Goal: Task Accomplishment & Management: Manage account settings

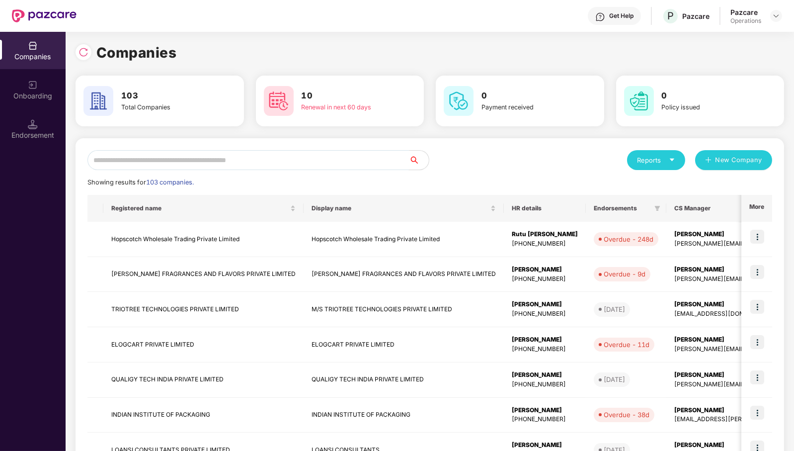
click at [354, 166] on input "text" at bounding box center [248, 160] width 322 height 20
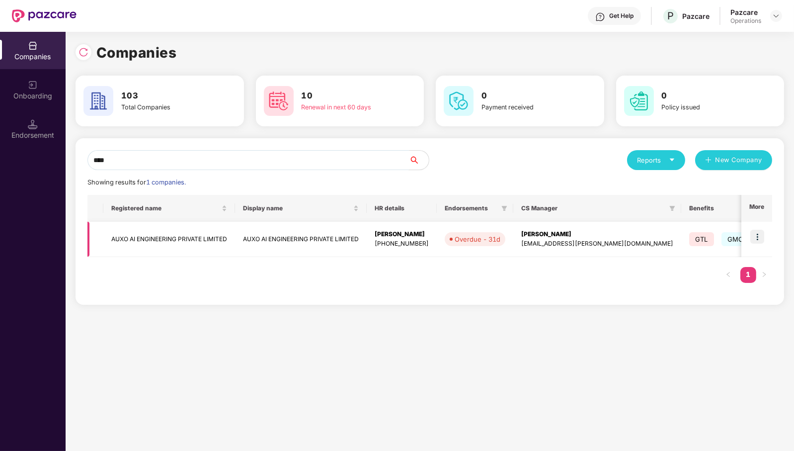
type input "****"
click at [757, 234] on img at bounding box center [758, 237] width 14 height 14
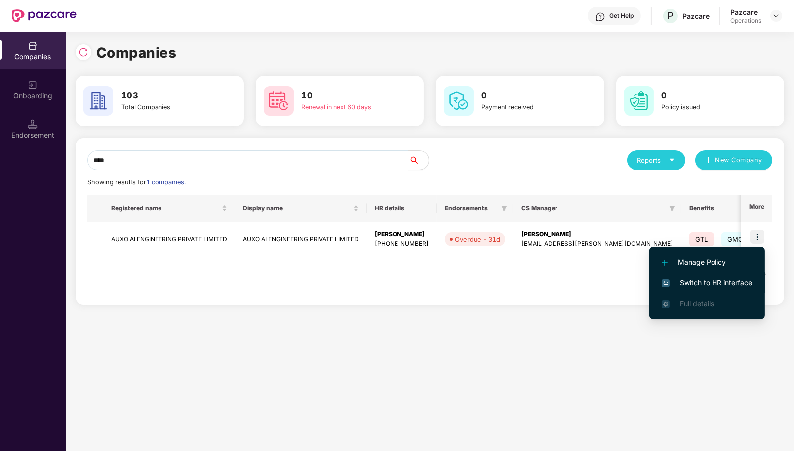
click at [736, 278] on span "Switch to HR interface" at bounding box center [707, 282] width 90 height 11
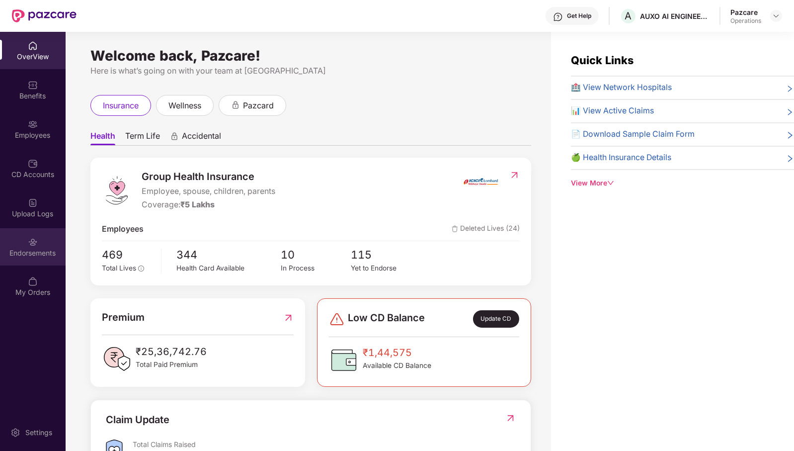
click at [36, 251] on div "Endorsements" at bounding box center [33, 253] width 66 height 10
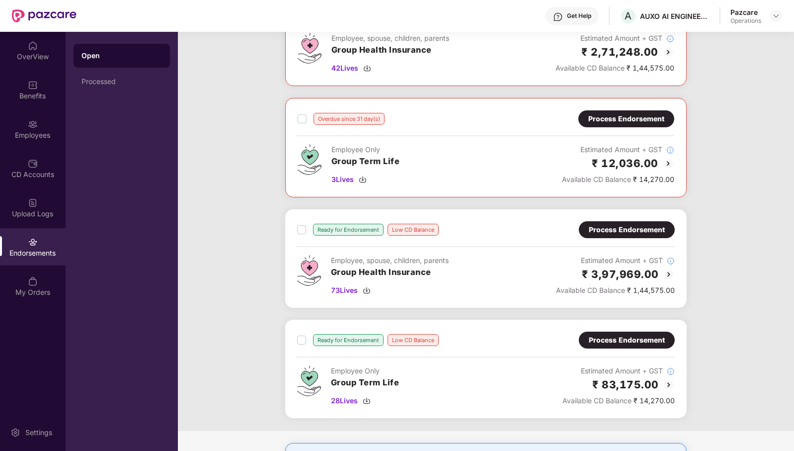
scroll to position [124, 0]
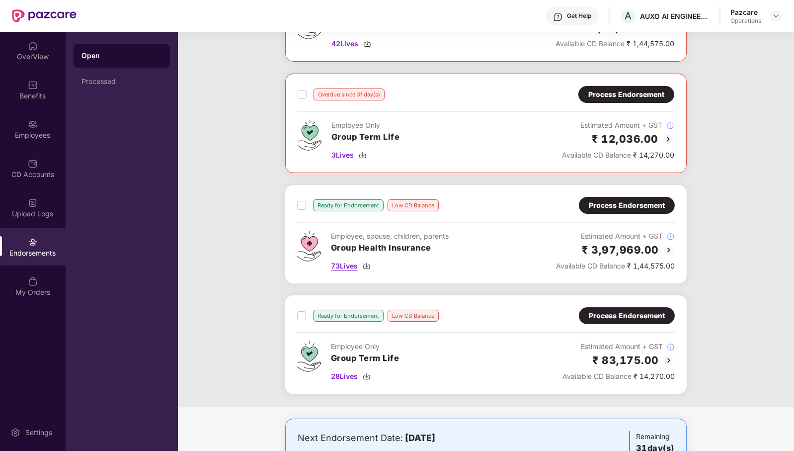
click at [346, 263] on span "73 Lives" at bounding box center [344, 265] width 27 height 11
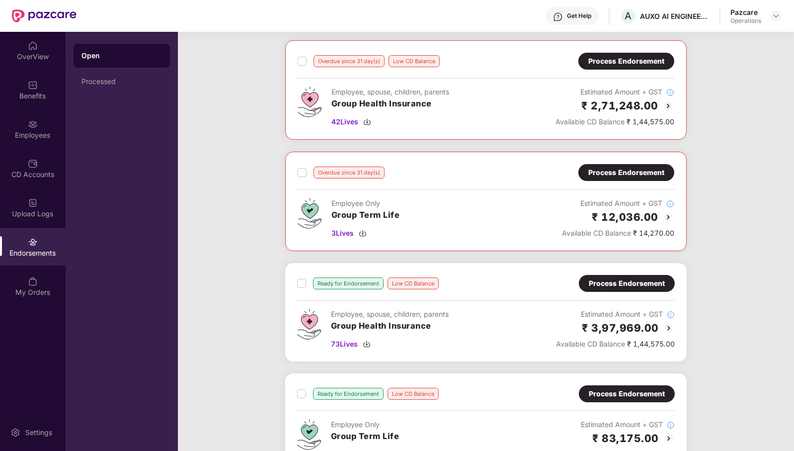
scroll to position [0, 0]
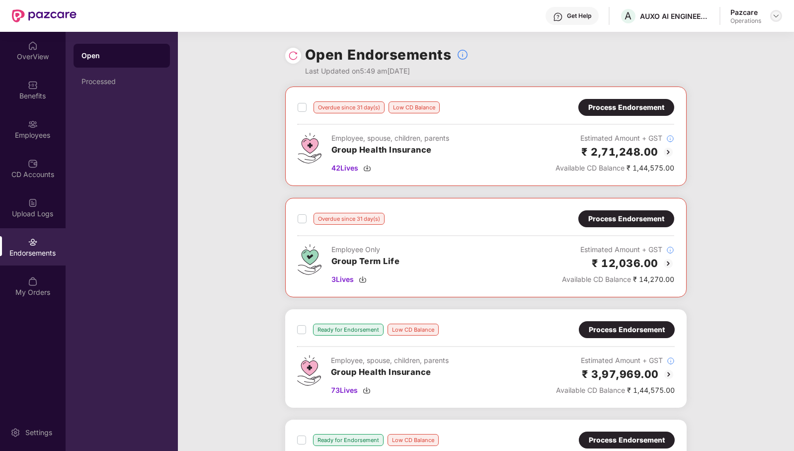
click at [775, 15] on img at bounding box center [776, 16] width 8 height 8
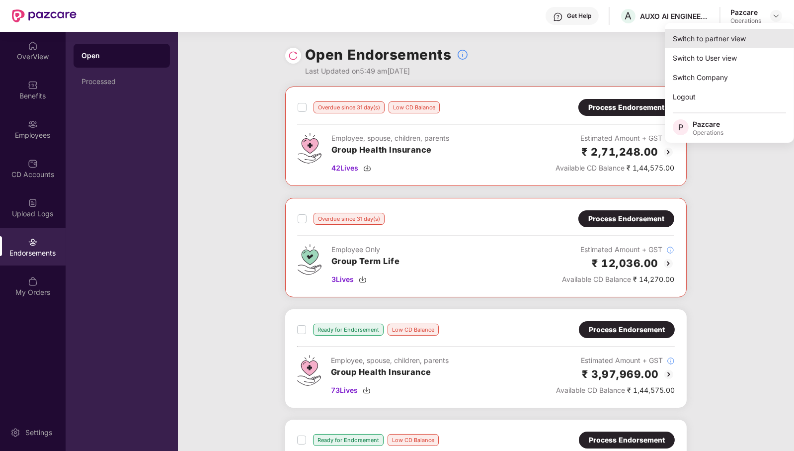
click at [735, 42] on div "Switch to partner view" at bounding box center [729, 38] width 129 height 19
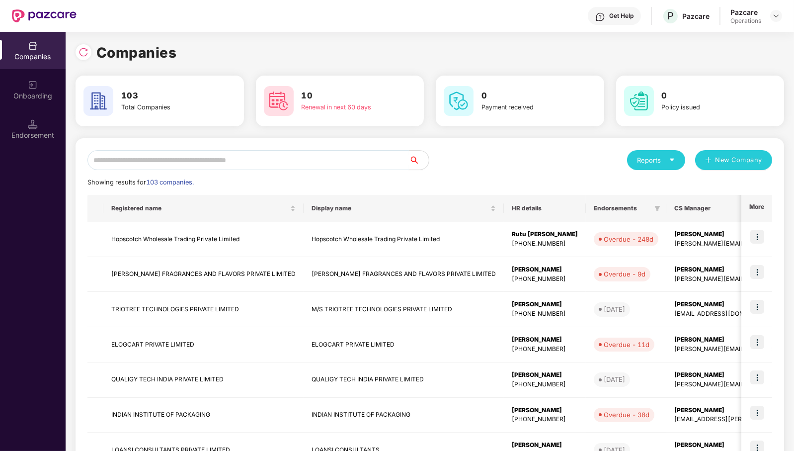
click at [308, 162] on input "text" at bounding box center [248, 160] width 322 height 20
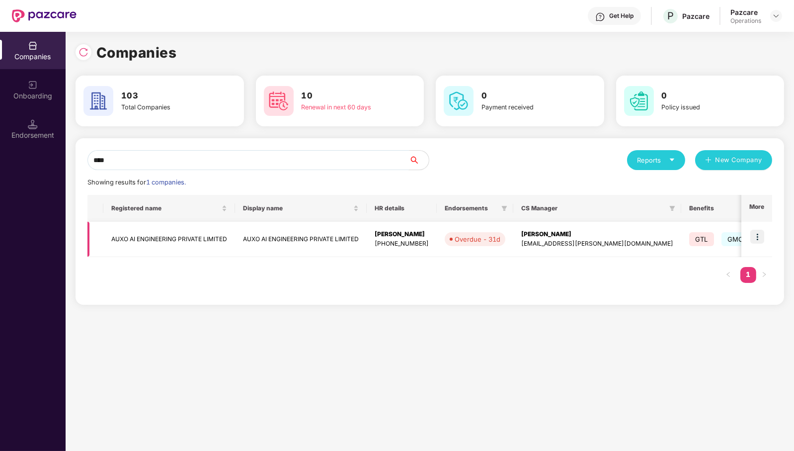
type input "****"
click at [147, 243] on td "AUXO AI ENGINEERING PRIVATE LIMITED" at bounding box center [169, 239] width 132 height 35
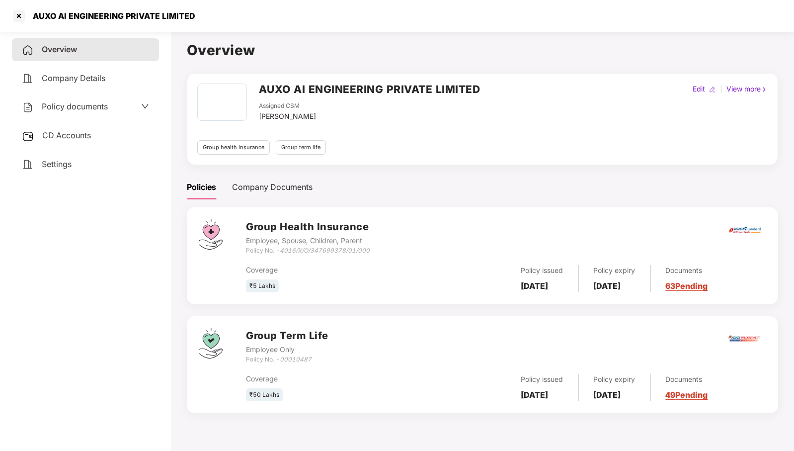
click at [79, 134] on span "CD Accounts" at bounding box center [66, 135] width 49 height 10
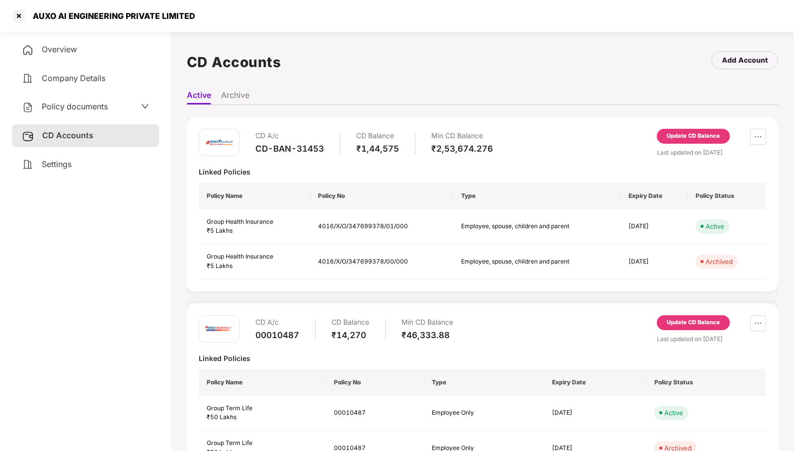
click at [693, 130] on div "Update CD Balance" at bounding box center [693, 136] width 73 height 15
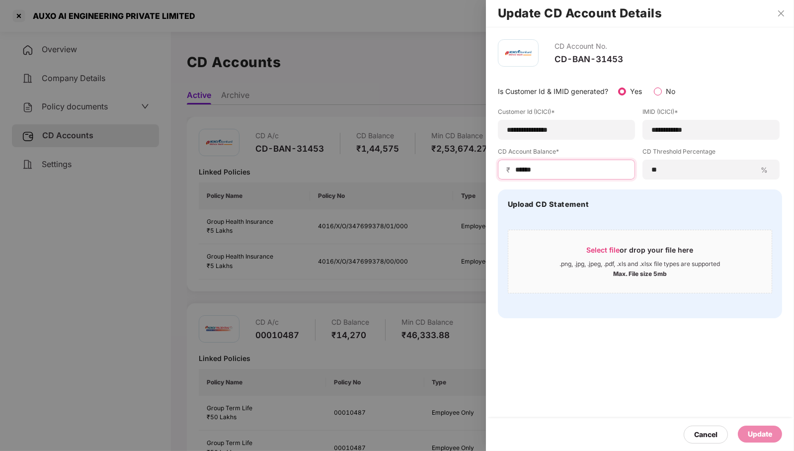
click at [518, 166] on input "******" at bounding box center [570, 170] width 112 height 10
type input "******"
click at [768, 435] on div "Update" at bounding box center [760, 433] width 24 height 11
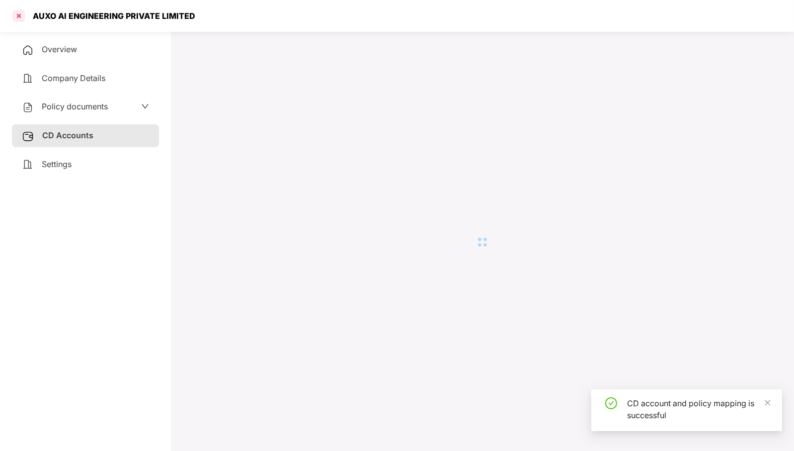
click at [20, 14] on div at bounding box center [19, 16] width 16 height 16
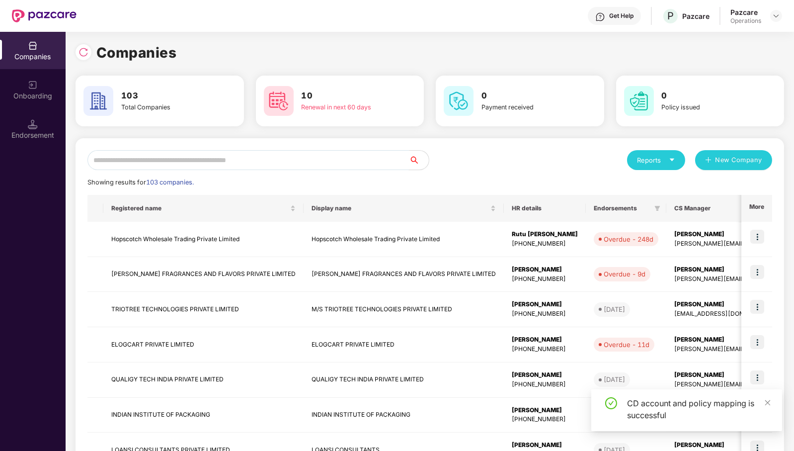
click at [282, 157] on input "text" at bounding box center [248, 160] width 322 height 20
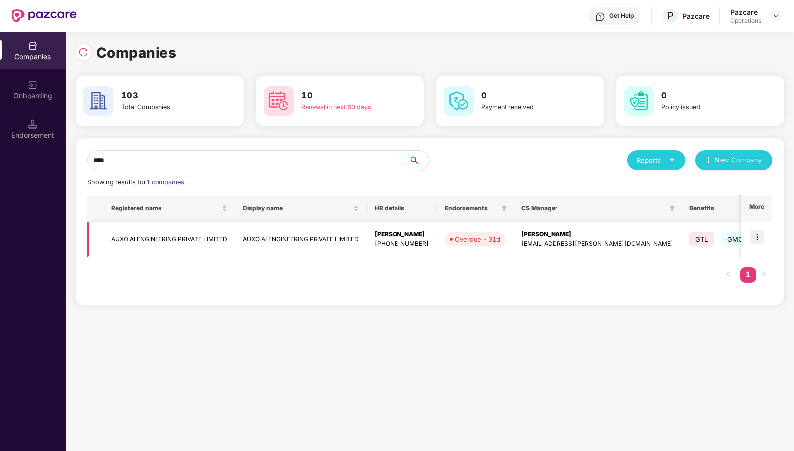
type input "****"
click at [763, 234] on img at bounding box center [758, 237] width 14 height 14
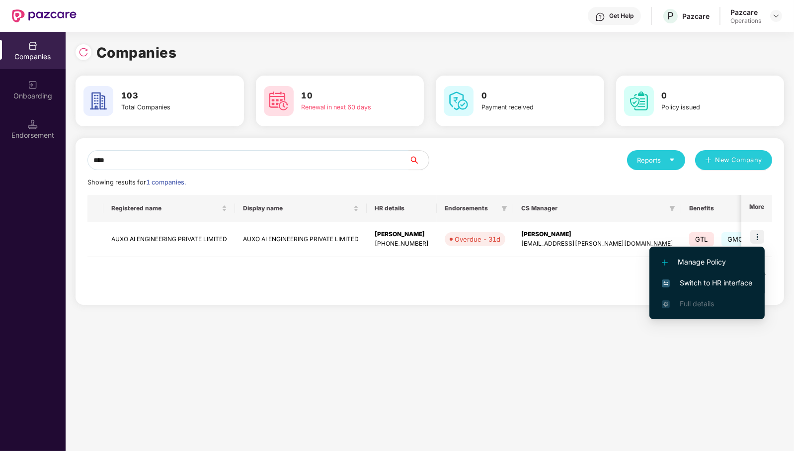
click at [741, 286] on span "Switch to HR interface" at bounding box center [707, 282] width 90 height 11
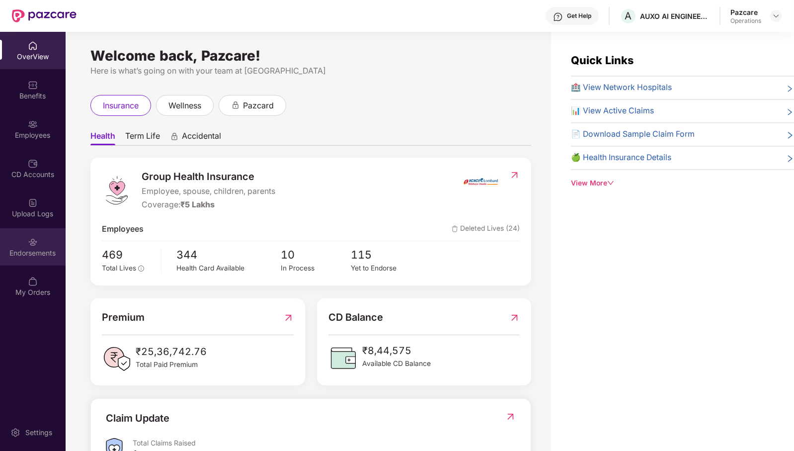
click at [34, 247] on img at bounding box center [33, 242] width 10 height 10
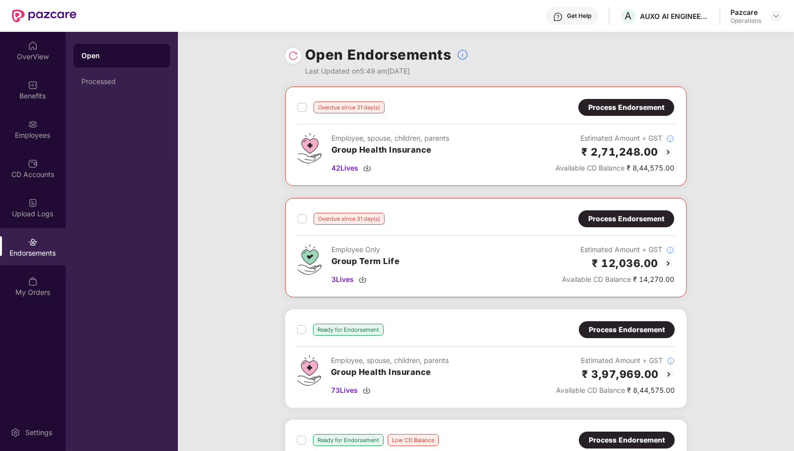
click at [303, 112] on label at bounding box center [302, 107] width 9 height 12
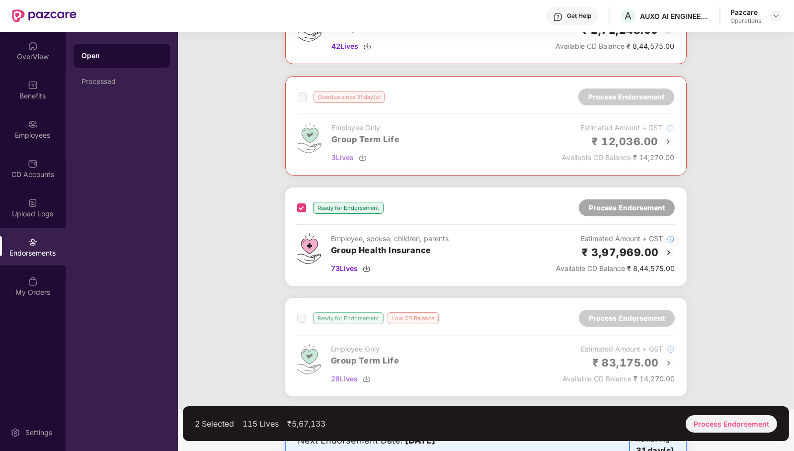
scroll to position [175, 0]
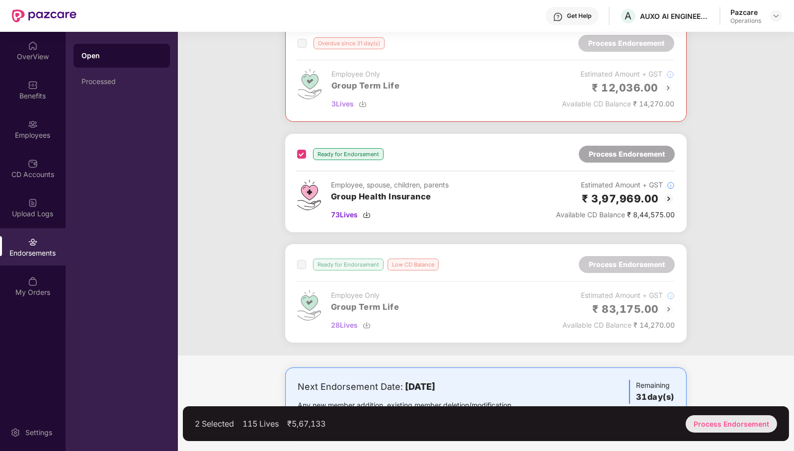
click at [751, 423] on div "Process Endorsement" at bounding box center [731, 423] width 91 height 17
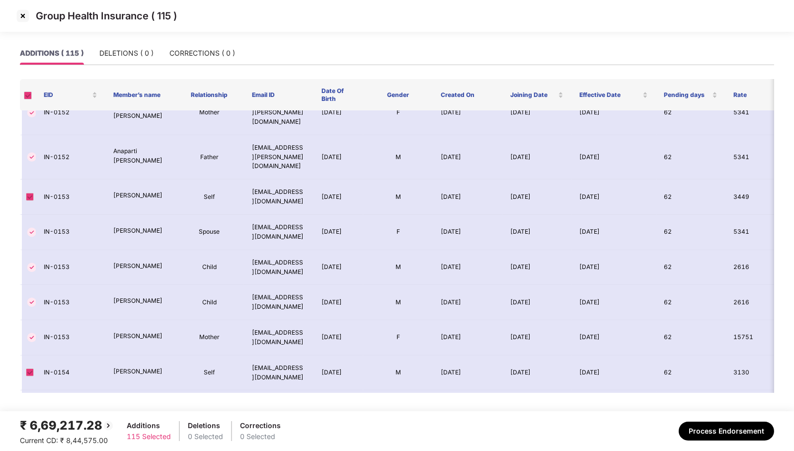
scroll to position [1367, 0]
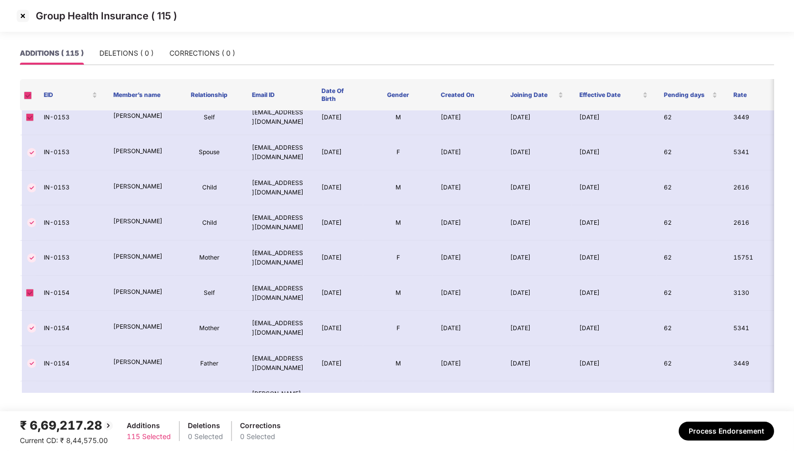
click at [22, 18] on img at bounding box center [23, 16] width 16 height 16
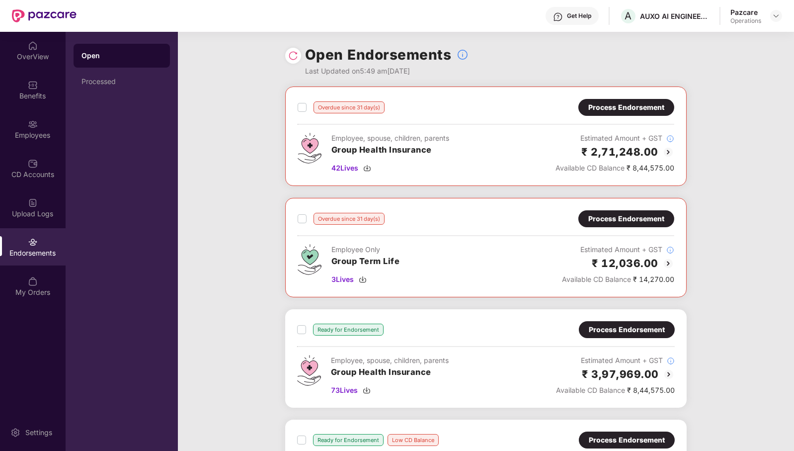
click at [614, 107] on div "Process Endorsement" at bounding box center [627, 107] width 76 height 11
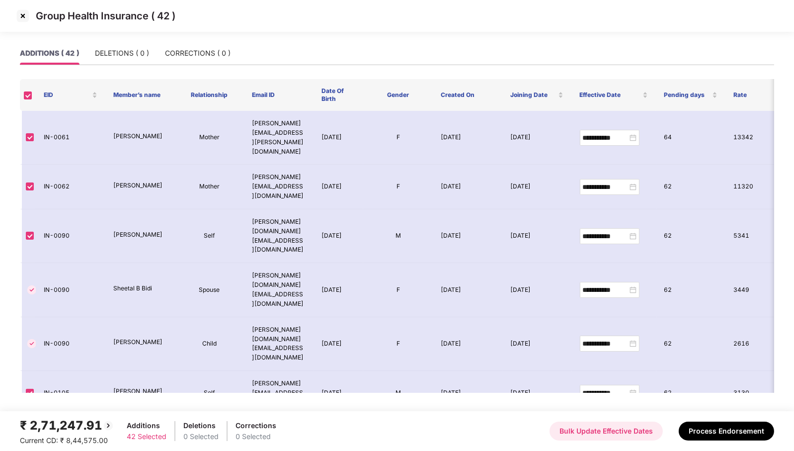
click at [634, 432] on button "Bulk Update Effective Dates" at bounding box center [606, 431] width 113 height 19
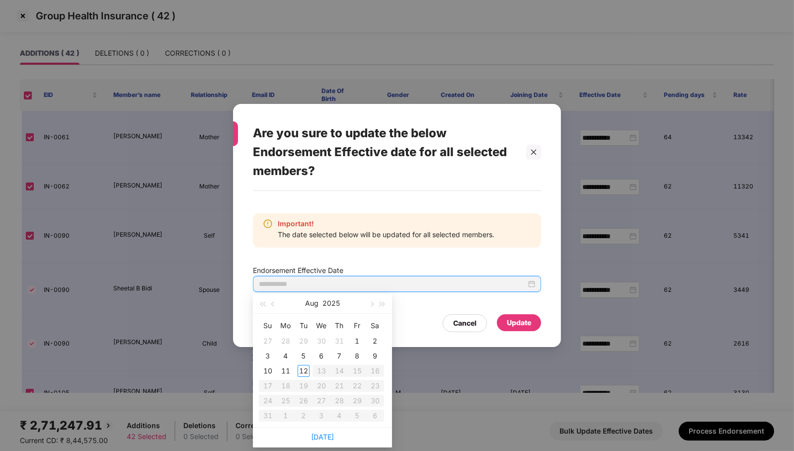
click at [351, 286] on input at bounding box center [392, 283] width 267 height 11
type input "**********"
click at [276, 307] on button "button" at bounding box center [273, 303] width 11 height 20
type input "**********"
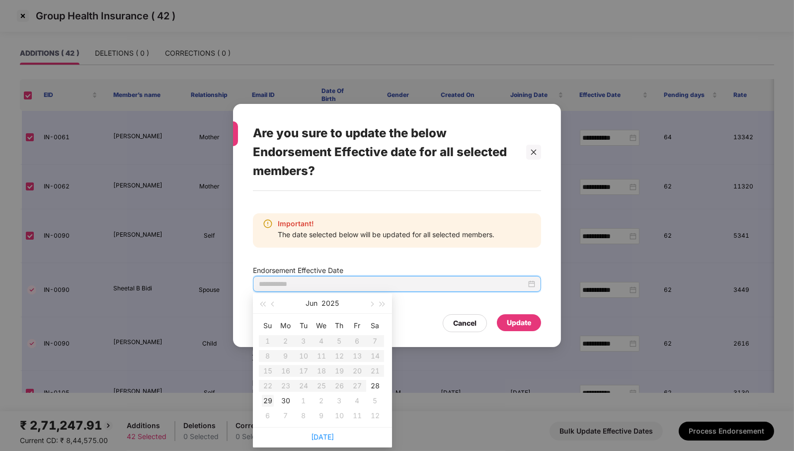
click at [270, 400] on div "29" at bounding box center [268, 401] width 12 height 12
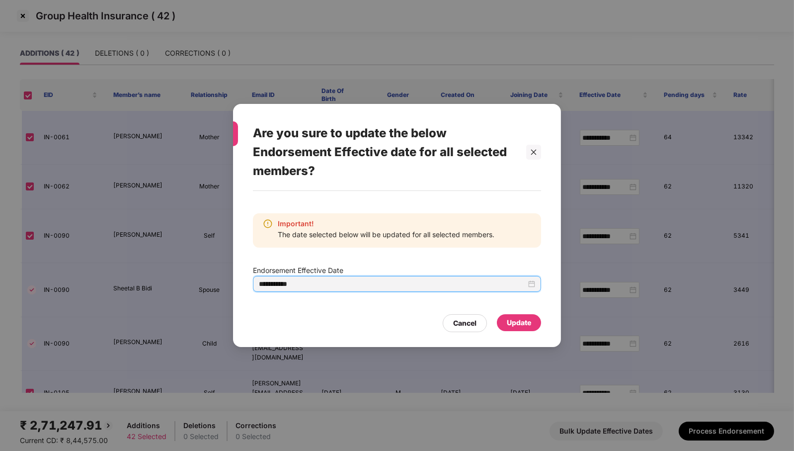
click at [512, 326] on div "Update" at bounding box center [519, 322] width 24 height 11
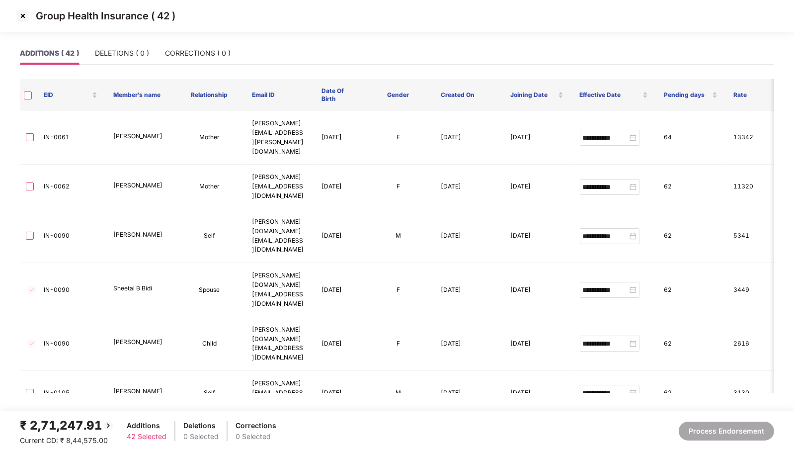
type input "**********"
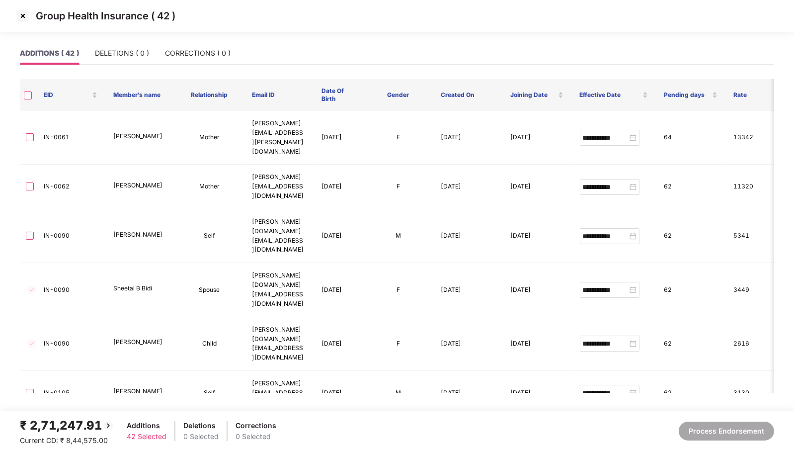
type input "**********"
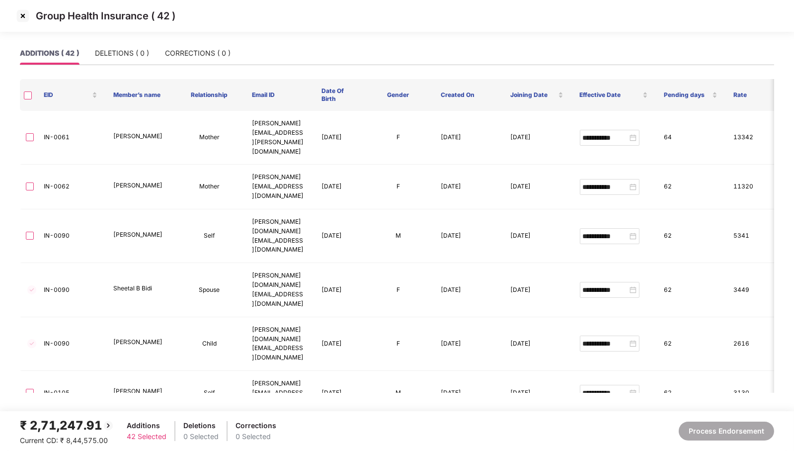
type input "**********"
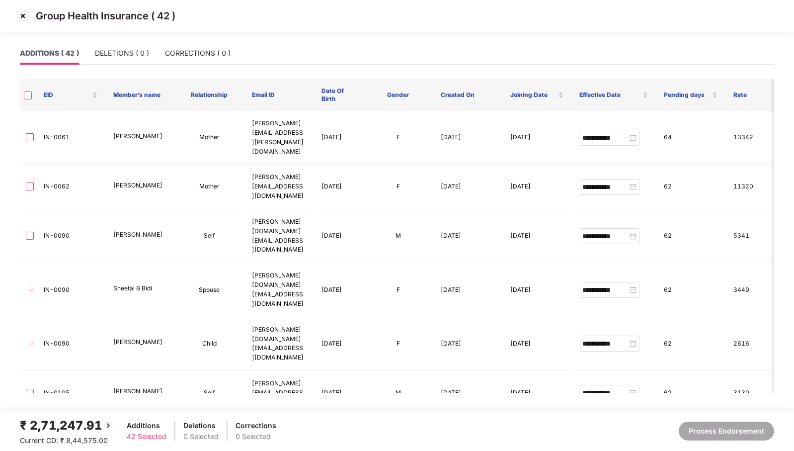
type input "**********"
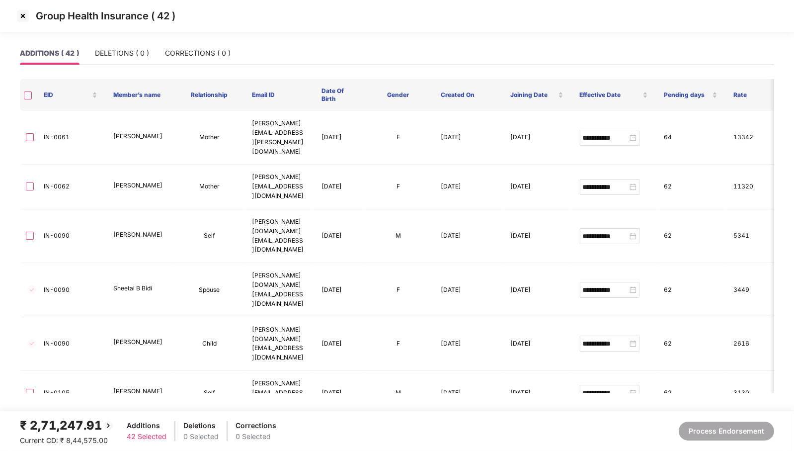
type input "**********"
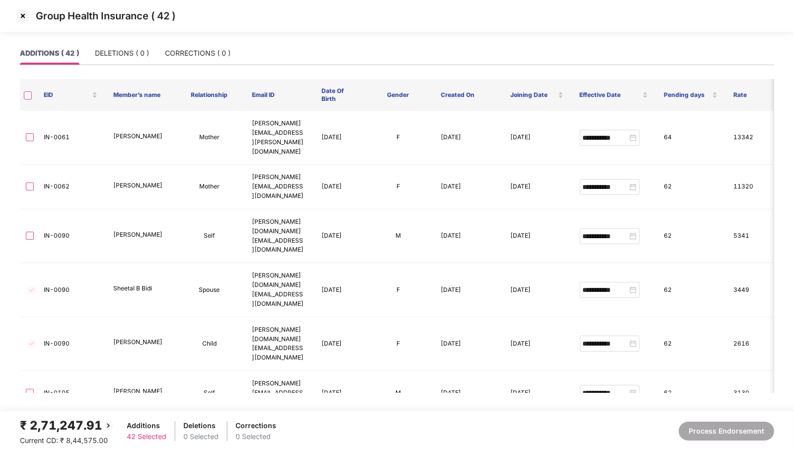
type input "**********"
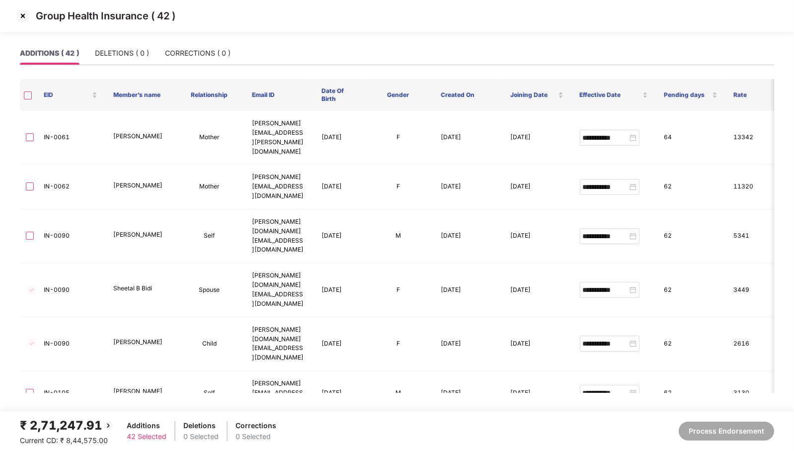
type input "**********"
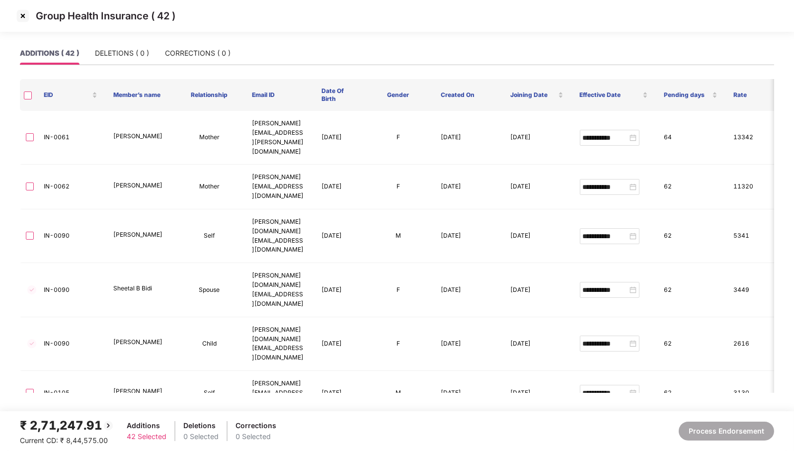
type input "**********"
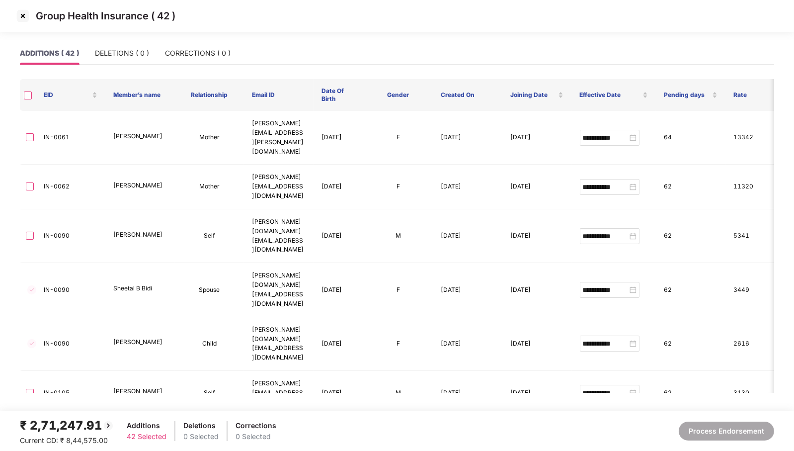
type input "**********"
click at [25, 16] on img at bounding box center [23, 16] width 16 height 16
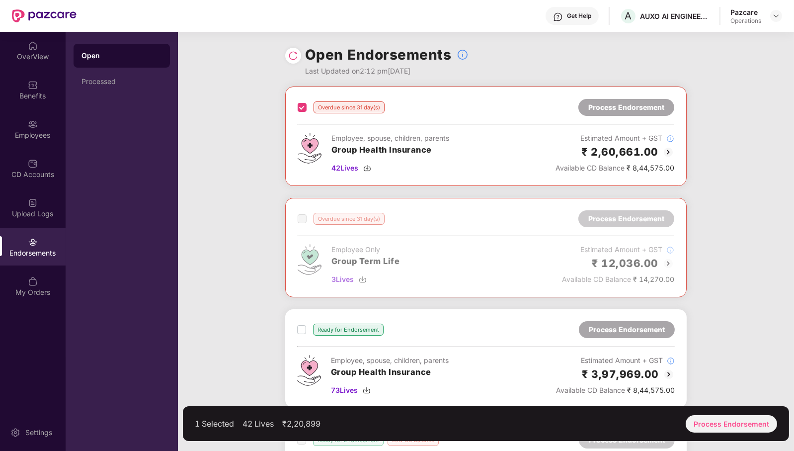
scroll to position [124, 0]
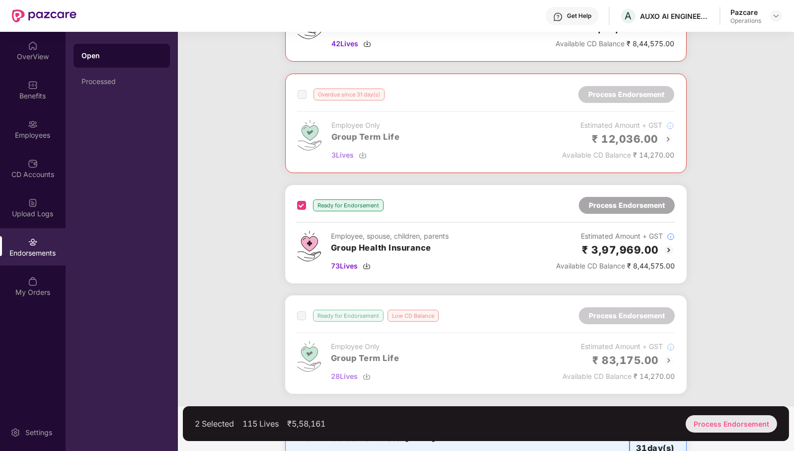
click at [733, 426] on div "Process Endorsement" at bounding box center [731, 423] width 91 height 17
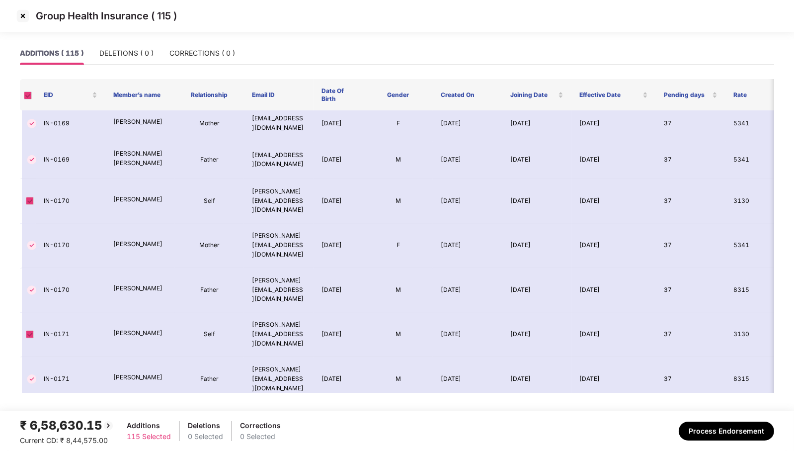
scroll to position [3800, 0]
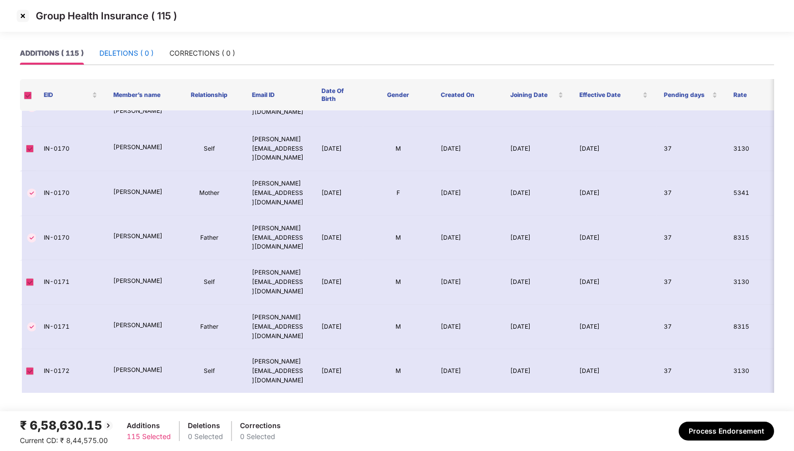
click at [144, 53] on div "DELETIONS ( 0 )" at bounding box center [126, 53] width 54 height 11
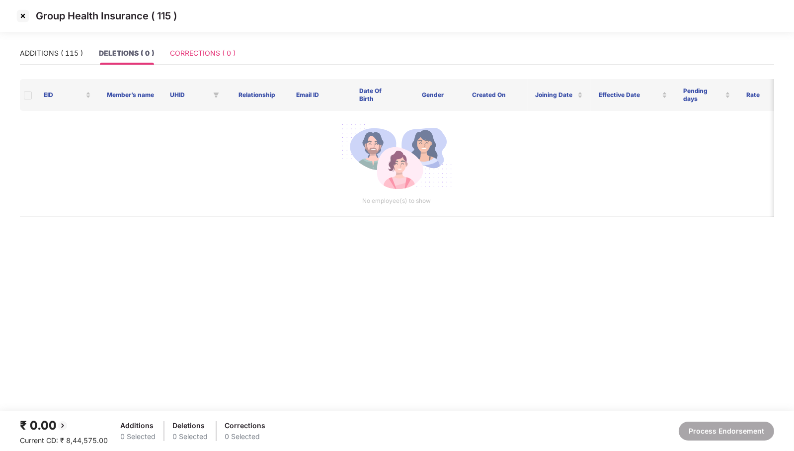
scroll to position [0, 0]
click at [171, 57] on div "CORRECTIONS ( 0 )" at bounding box center [203, 53] width 66 height 11
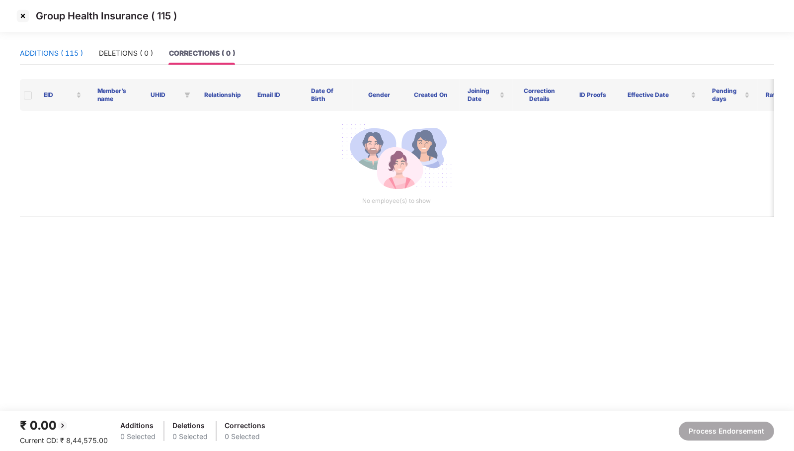
click at [55, 55] on div "ADDITIONS ( 115 )" at bounding box center [51, 53] width 63 height 11
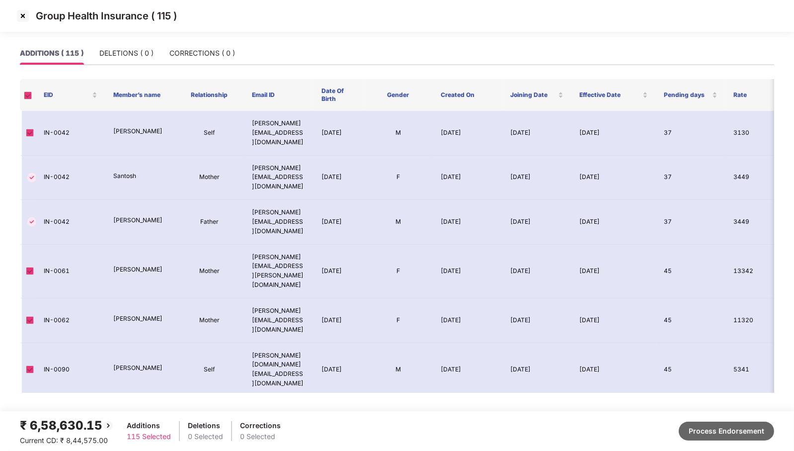
click at [718, 430] on button "Process Endorsement" at bounding box center [726, 431] width 95 height 19
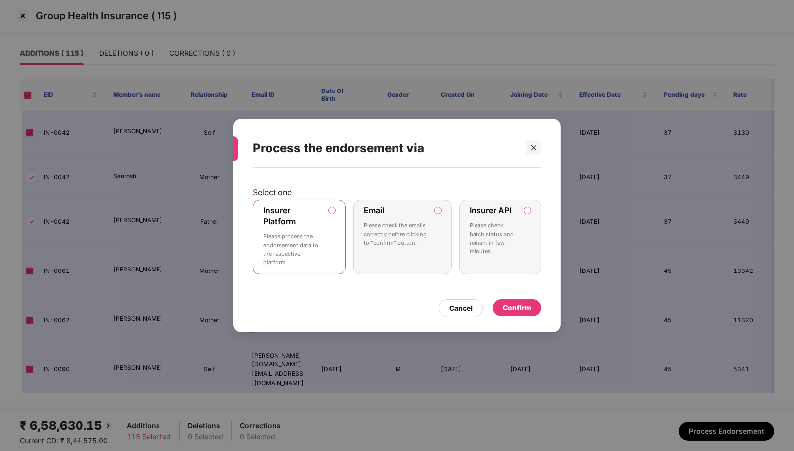
click at [518, 228] on label "Insurer API Please check batch status and remark in few minutes." at bounding box center [500, 237] width 82 height 75
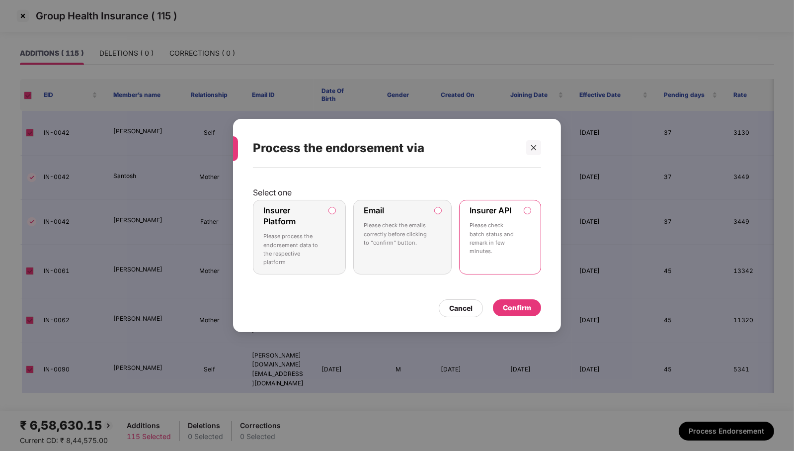
click at [525, 309] on div "Confirm" at bounding box center [517, 307] width 28 height 11
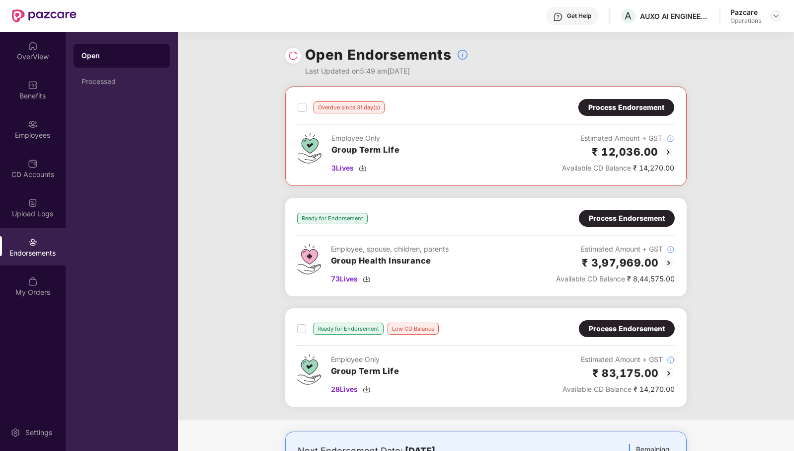
click at [290, 61] on div at bounding box center [293, 56] width 16 height 16
click at [294, 56] on img at bounding box center [293, 56] width 10 height 10
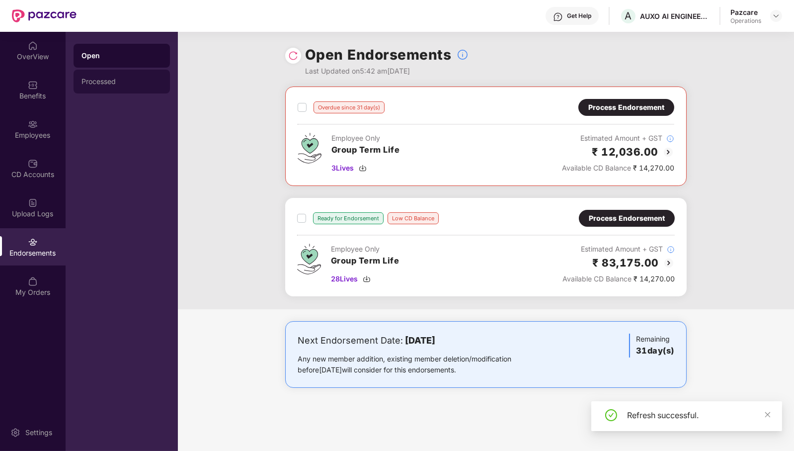
click at [111, 87] on div "Processed" at bounding box center [122, 82] width 96 height 24
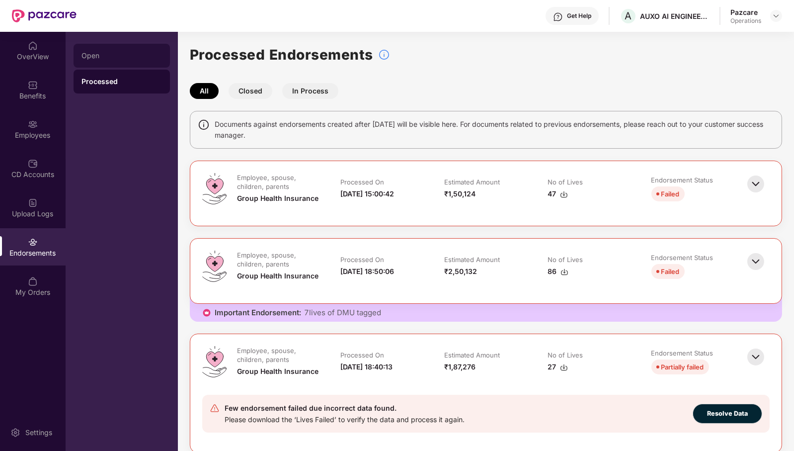
click at [150, 47] on div "Open" at bounding box center [122, 56] width 96 height 24
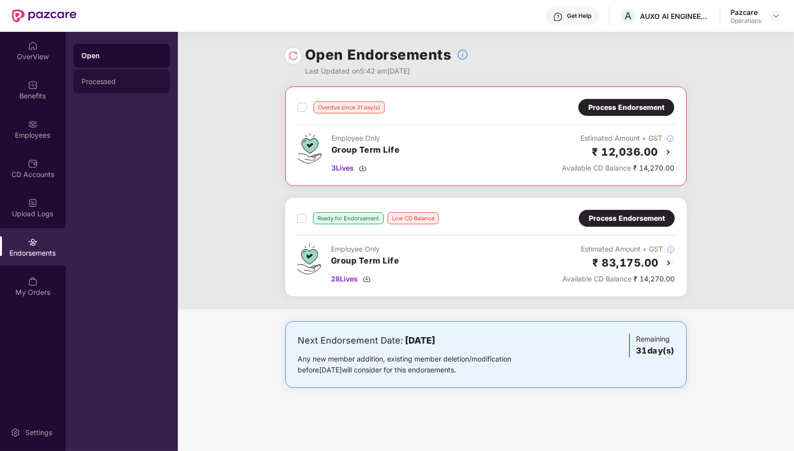
click at [132, 83] on div "Processed" at bounding box center [122, 82] width 81 height 8
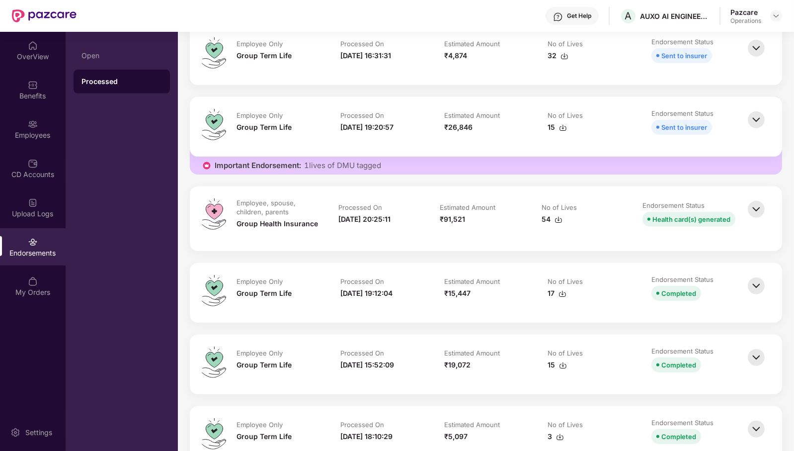
scroll to position [1118, 0]
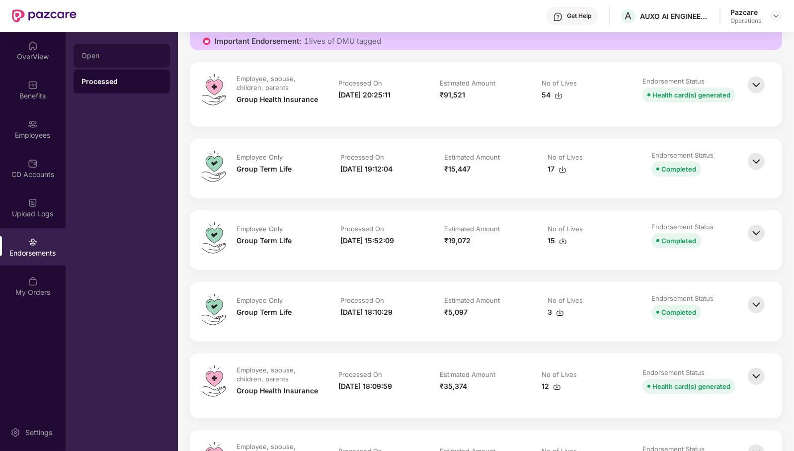
click at [103, 55] on div "Open" at bounding box center [122, 56] width 81 height 8
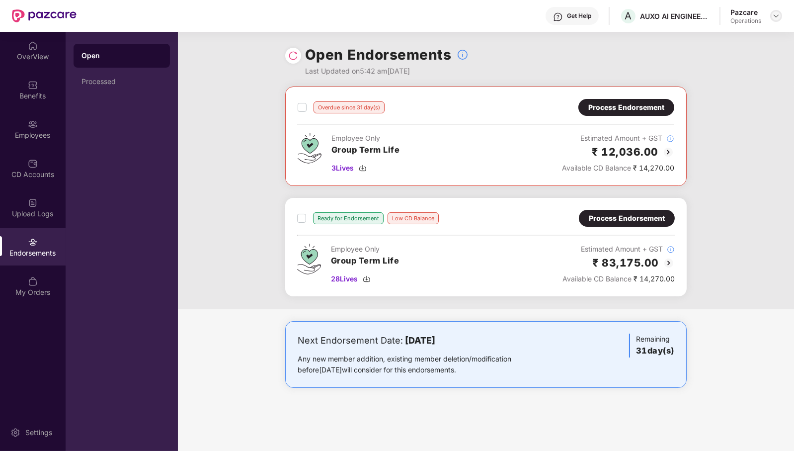
click at [778, 17] on img at bounding box center [776, 16] width 8 height 8
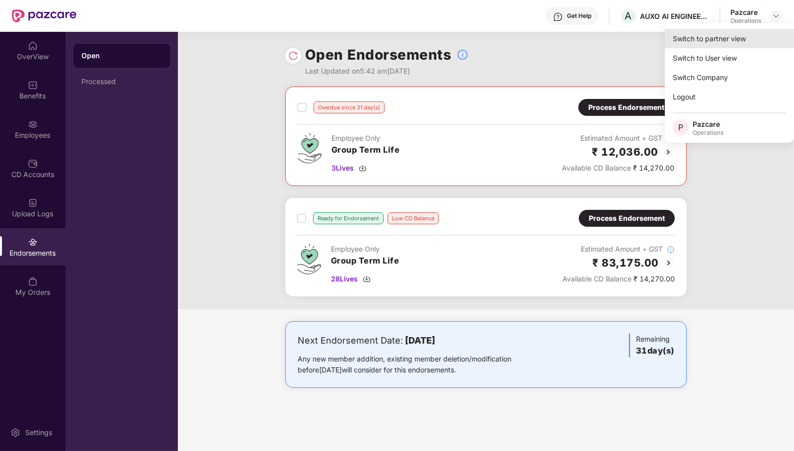
click at [745, 30] on div "Switch to partner view" at bounding box center [729, 38] width 129 height 19
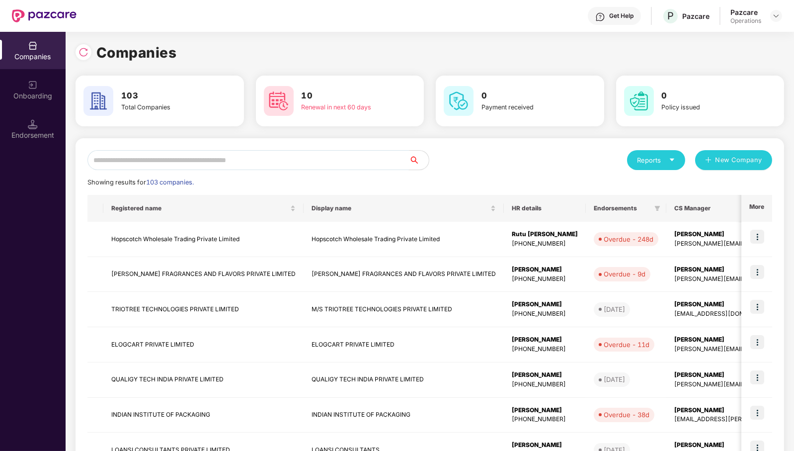
click at [204, 163] on input "text" at bounding box center [248, 160] width 322 height 20
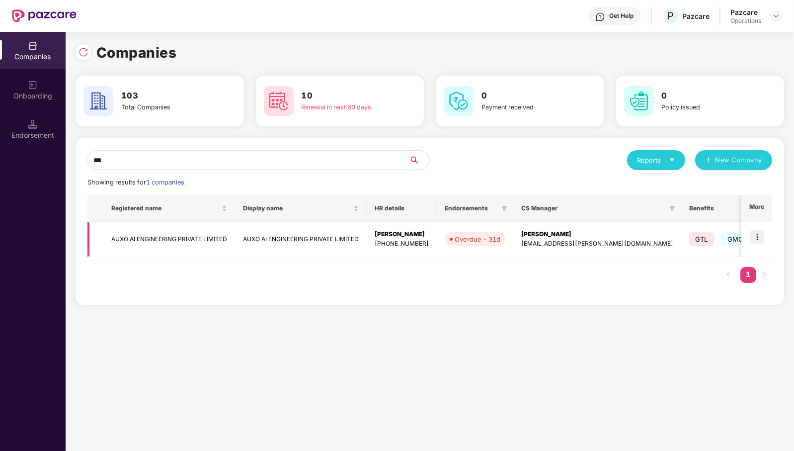
type input "***"
click at [188, 236] on td "AUXO AI ENGINEERING PRIVATE LIMITED" at bounding box center [169, 239] width 132 height 35
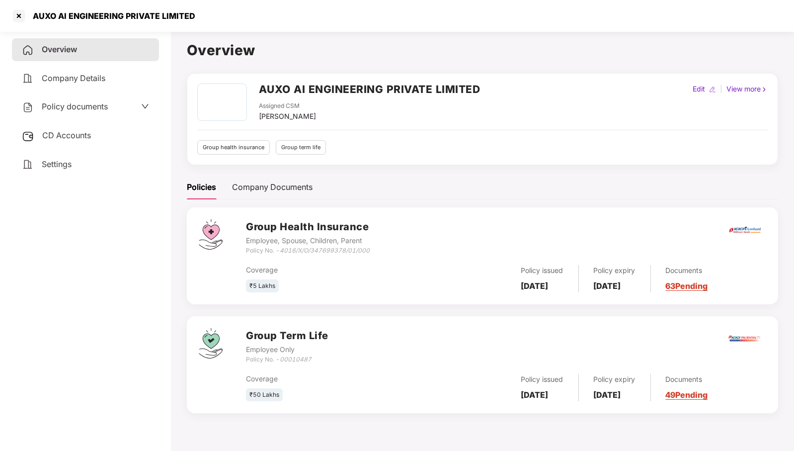
click at [75, 140] on span "CD Accounts" at bounding box center [66, 135] width 49 height 10
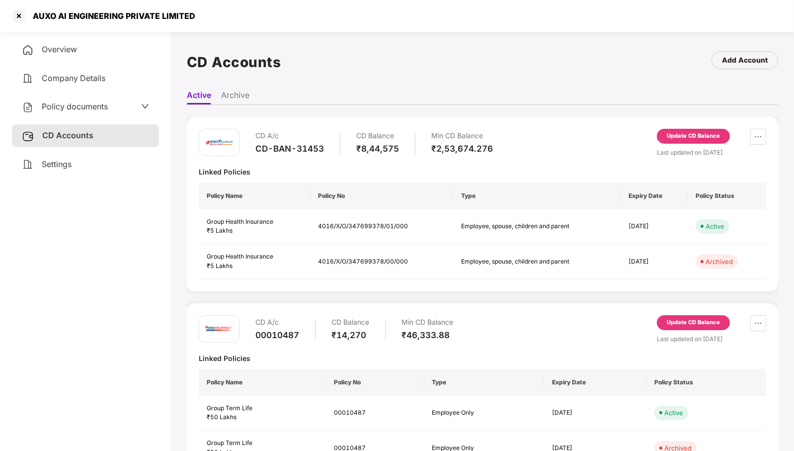
click at [698, 137] on div "Update CD Balance" at bounding box center [693, 136] width 53 height 9
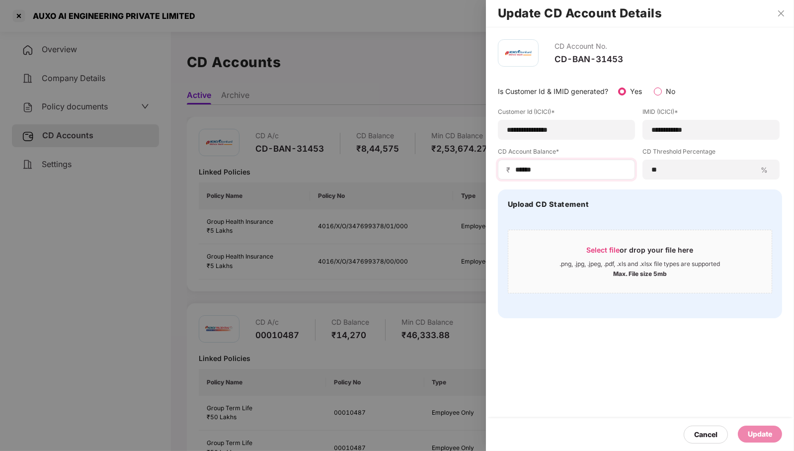
click at [584, 175] on div "₹ ******" at bounding box center [566, 170] width 137 height 20
click at [578, 170] on input "******" at bounding box center [570, 170] width 112 height 10
type input "*"
type input "******"
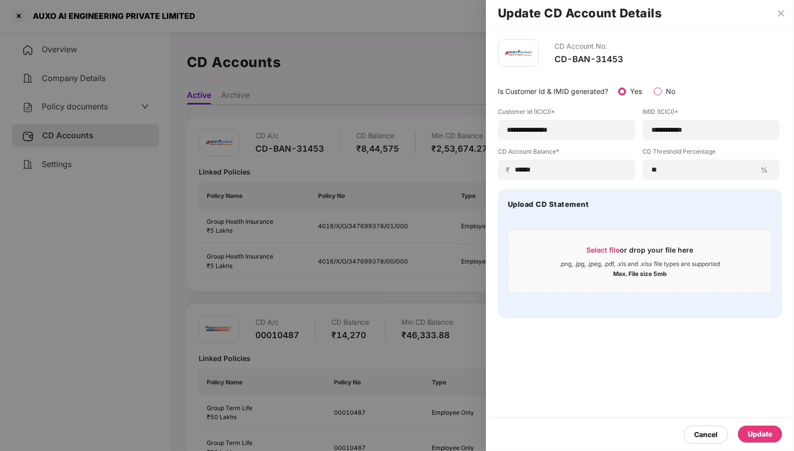
click at [768, 433] on div "Update" at bounding box center [760, 433] width 24 height 11
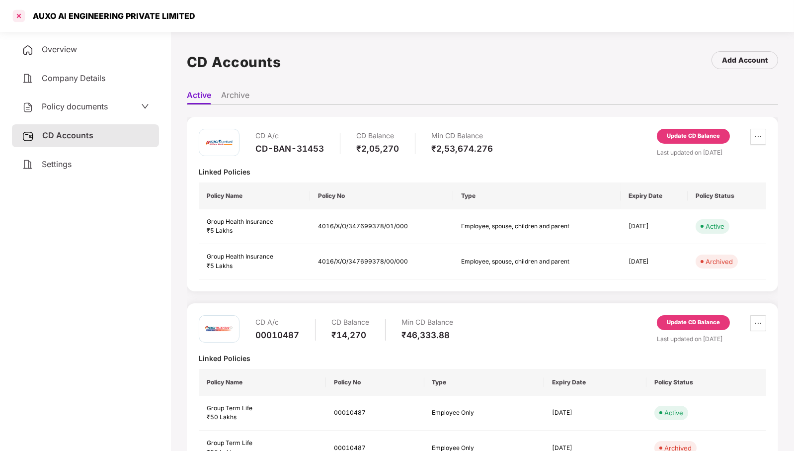
click at [17, 14] on div at bounding box center [19, 16] width 16 height 16
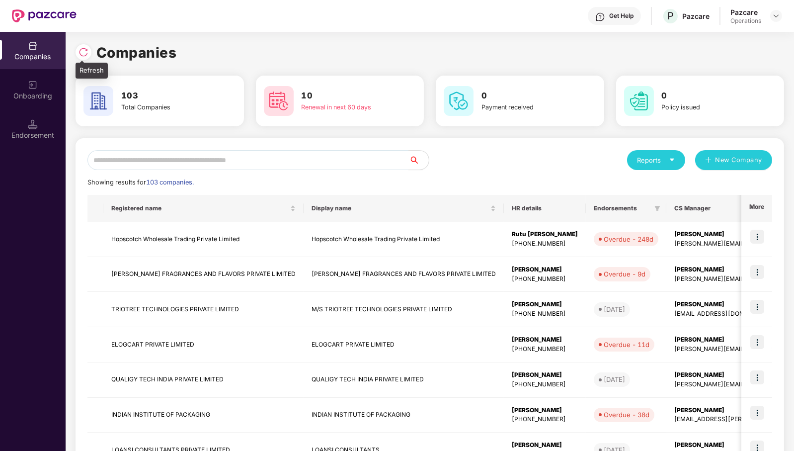
click at [86, 53] on img at bounding box center [84, 52] width 10 height 10
click at [292, 157] on input "text" at bounding box center [248, 160] width 322 height 20
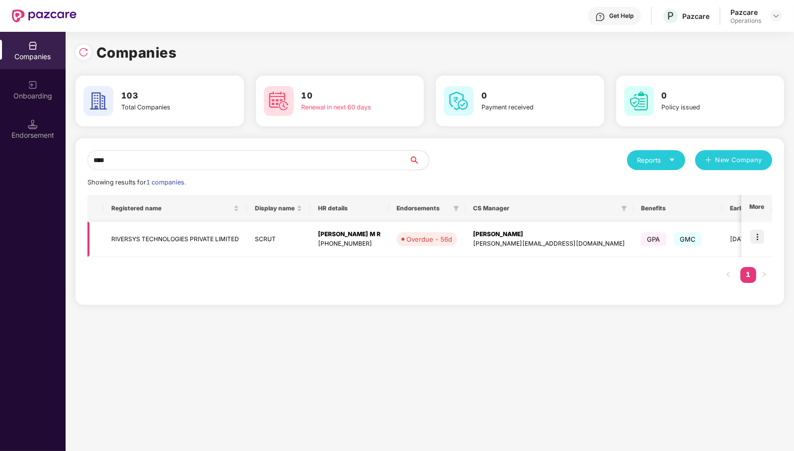
type input "****"
click at [176, 243] on td "RIVERSYS TECHNOLOGIES PRIVATE LIMITED" at bounding box center [175, 239] width 144 height 35
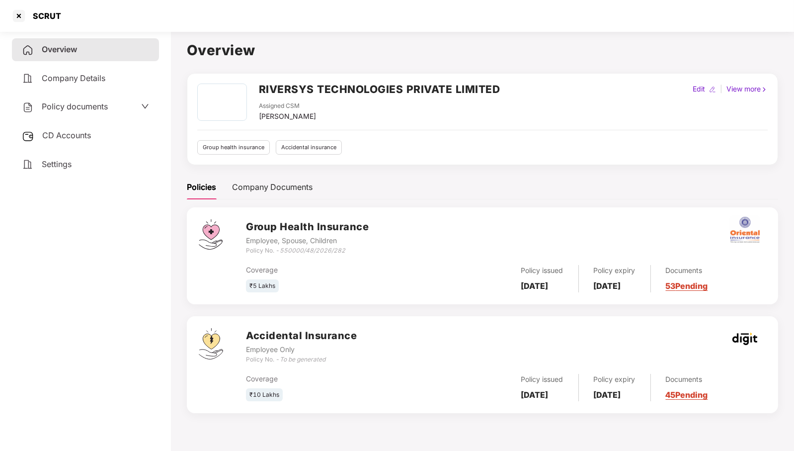
click at [76, 141] on div "CD Accounts" at bounding box center [85, 135] width 147 height 23
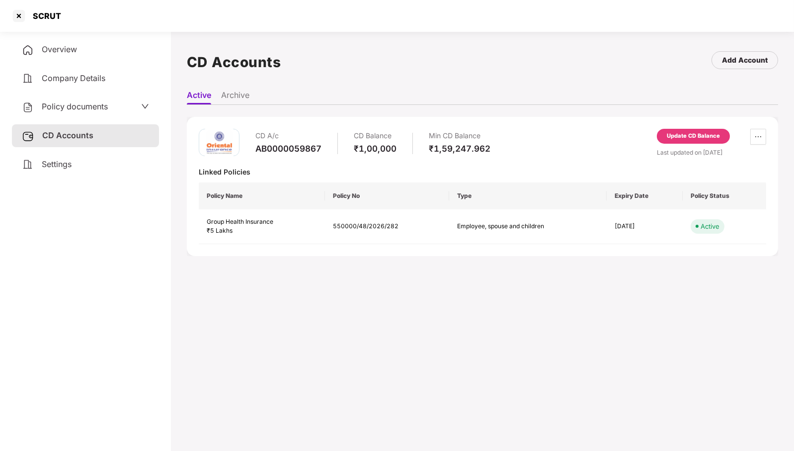
click at [682, 137] on div "Update CD Balance" at bounding box center [693, 136] width 53 height 9
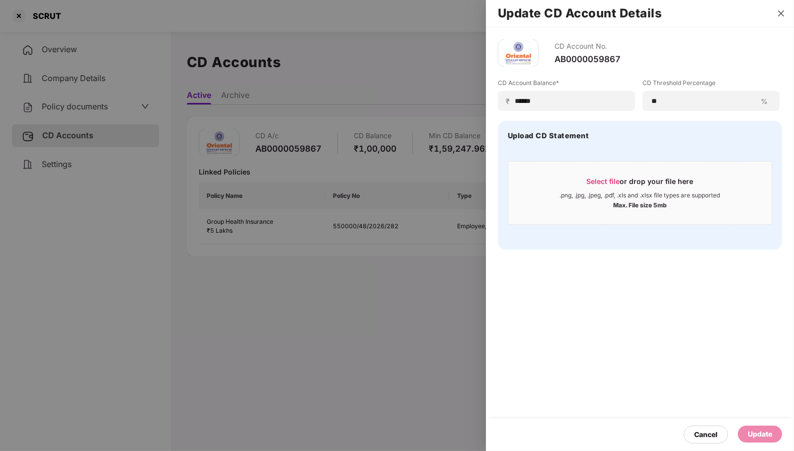
click at [780, 13] on icon "close" at bounding box center [781, 13] width 6 height 6
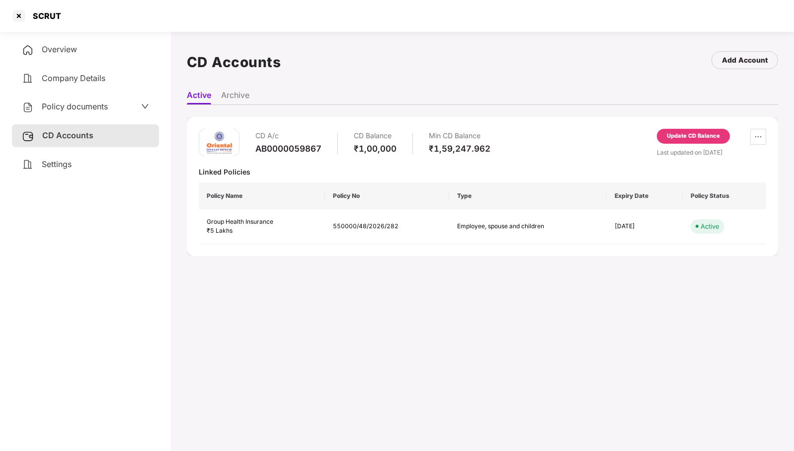
click at [683, 132] on div "Update CD Balance" at bounding box center [693, 136] width 53 height 9
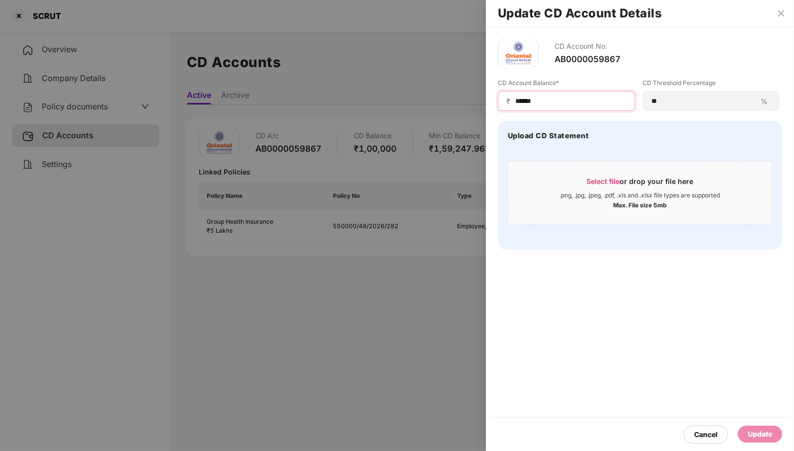
click at [555, 98] on input "******" at bounding box center [570, 101] width 112 height 10
type input "******"
click at [756, 439] on div "Update" at bounding box center [760, 433] width 24 height 11
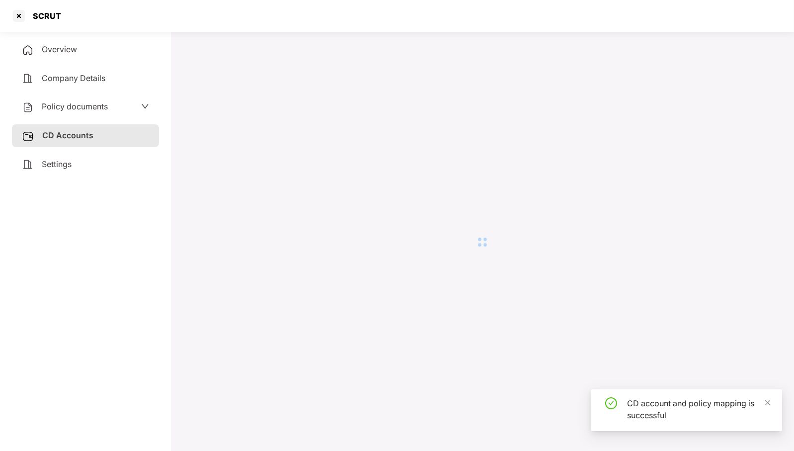
click at [97, 103] on span "Policy documents" at bounding box center [75, 106] width 66 height 10
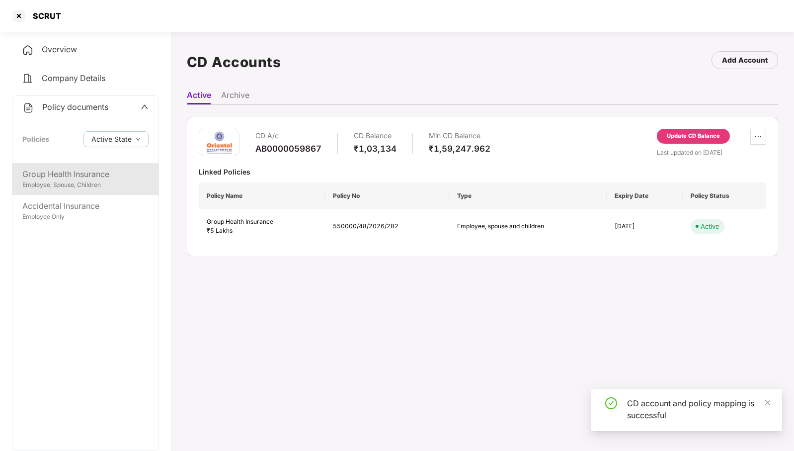
click at [85, 184] on div "Employee, Spouse, Children" at bounding box center [85, 184] width 126 height 9
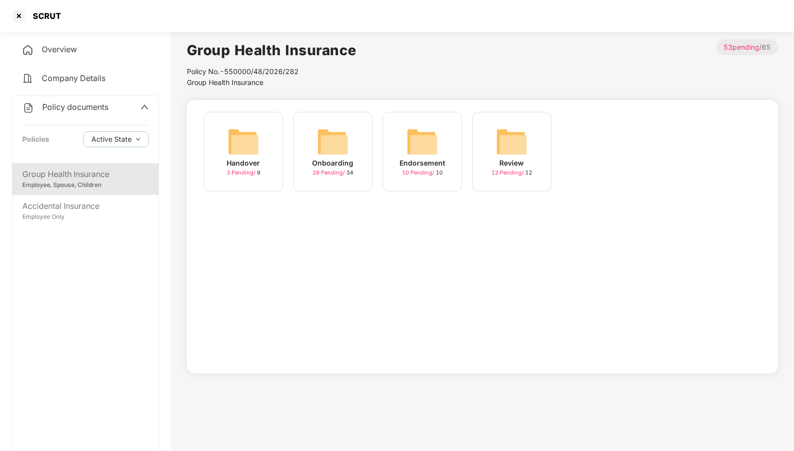
click at [415, 140] on img at bounding box center [423, 142] width 32 height 32
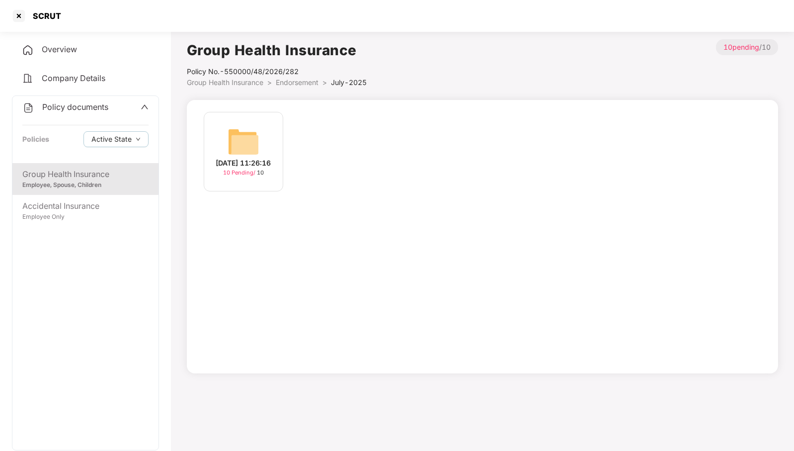
click at [266, 142] on div "[DATE] 11:26:16 10 Pending / 10" at bounding box center [244, 152] width 80 height 80
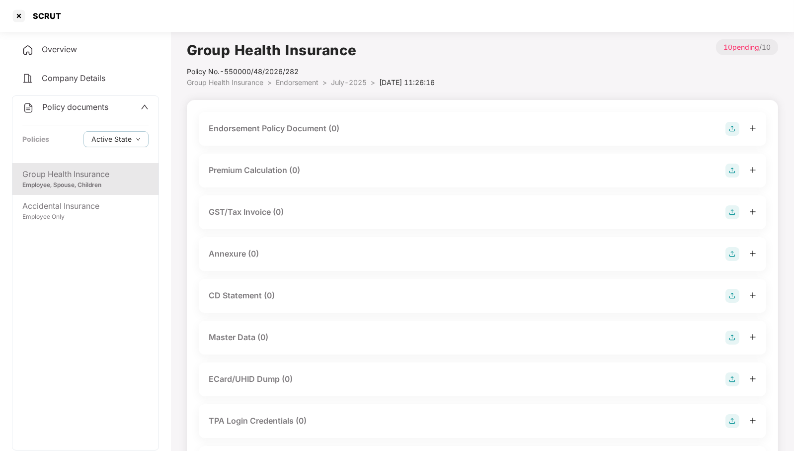
click at [732, 336] on img at bounding box center [733, 338] width 14 height 14
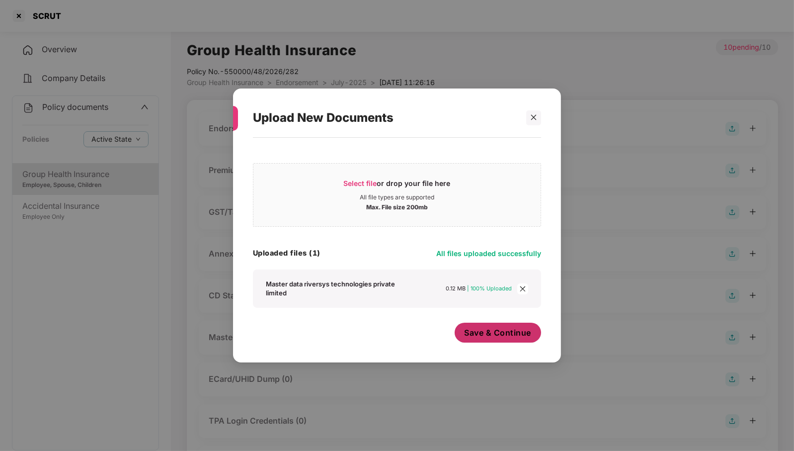
click at [497, 329] on span "Save & Continue" at bounding box center [498, 332] width 67 height 11
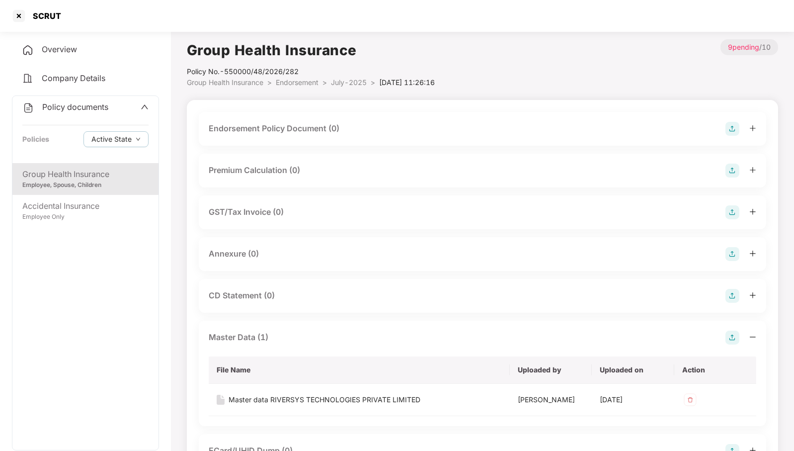
click at [738, 255] on img at bounding box center [733, 254] width 14 height 14
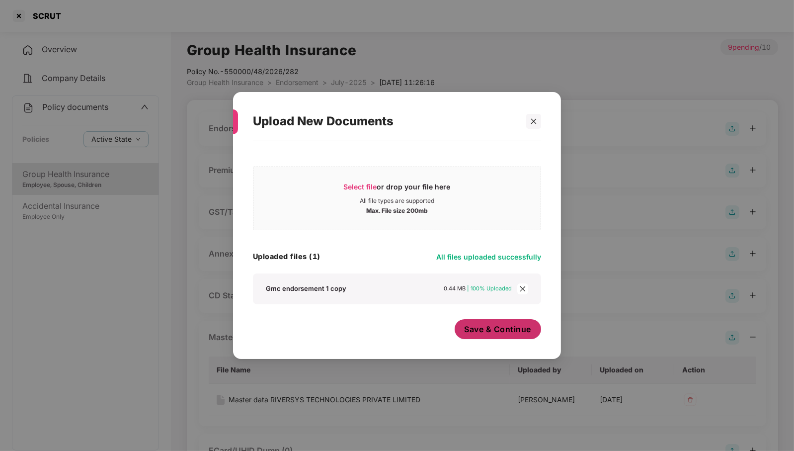
click at [501, 331] on span "Save & Continue" at bounding box center [498, 329] width 67 height 11
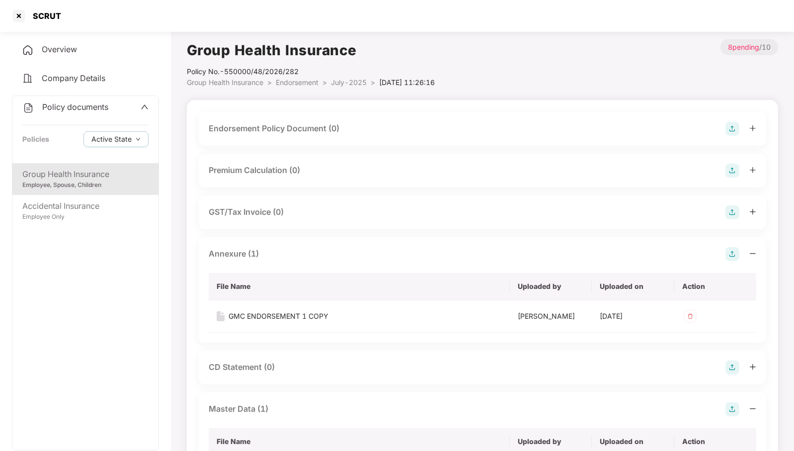
click at [730, 128] on img at bounding box center [733, 129] width 14 height 14
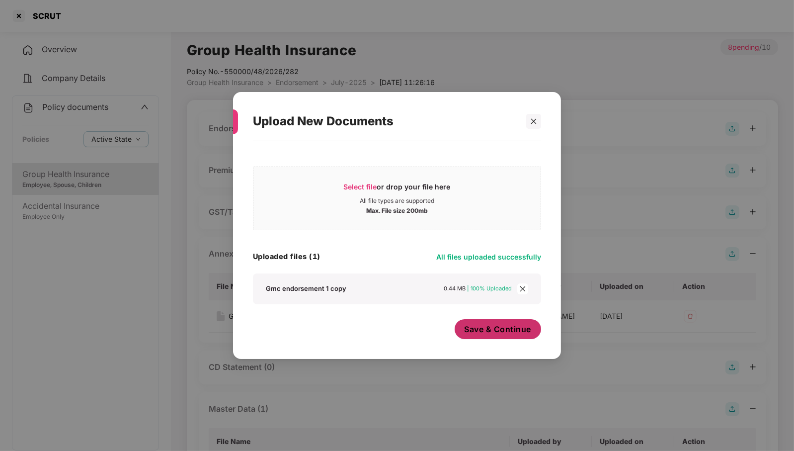
click at [499, 333] on span "Save & Continue" at bounding box center [498, 329] width 67 height 11
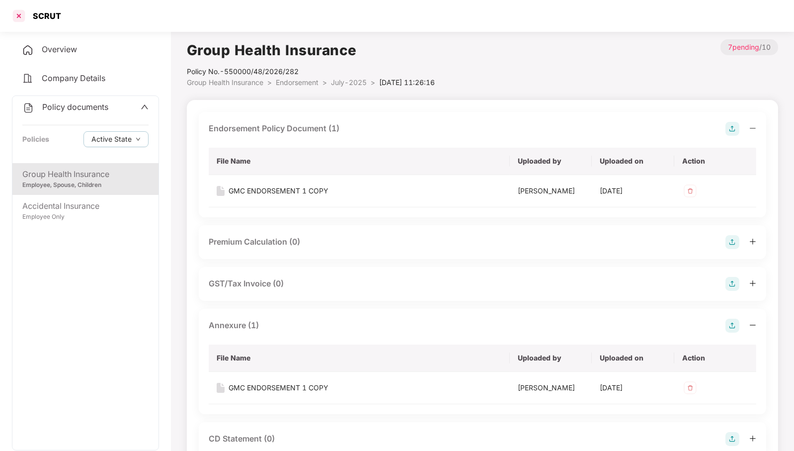
click at [18, 15] on div at bounding box center [19, 16] width 16 height 16
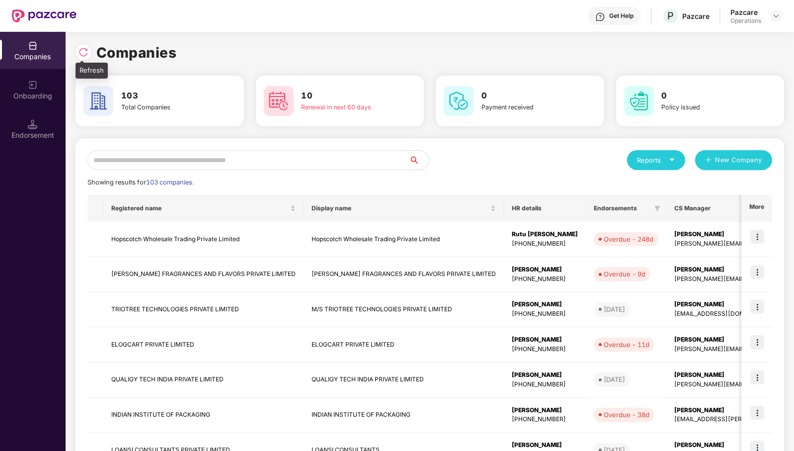
click at [81, 54] on img at bounding box center [84, 52] width 10 height 10
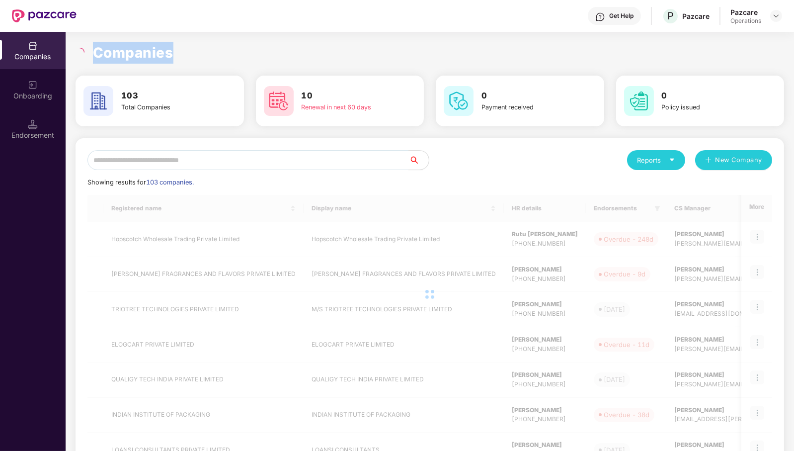
click at [81, 54] on icon "loading" at bounding box center [80, 52] width 9 height 9
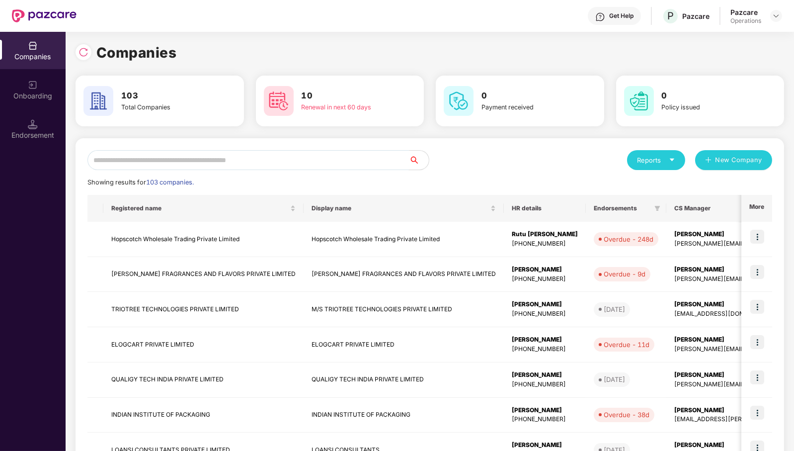
click at [241, 156] on input "text" at bounding box center [248, 160] width 322 height 20
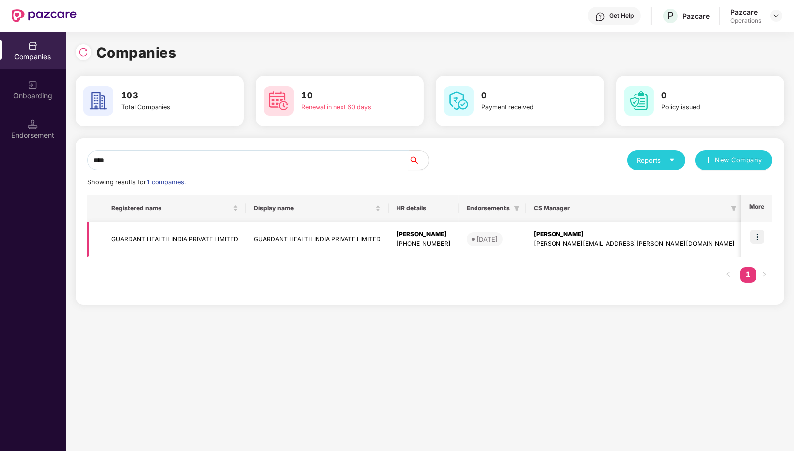
type input "****"
click at [203, 234] on td "GUARDANT HEALTH INDIA PRIVATE LIMITED" at bounding box center [174, 239] width 143 height 35
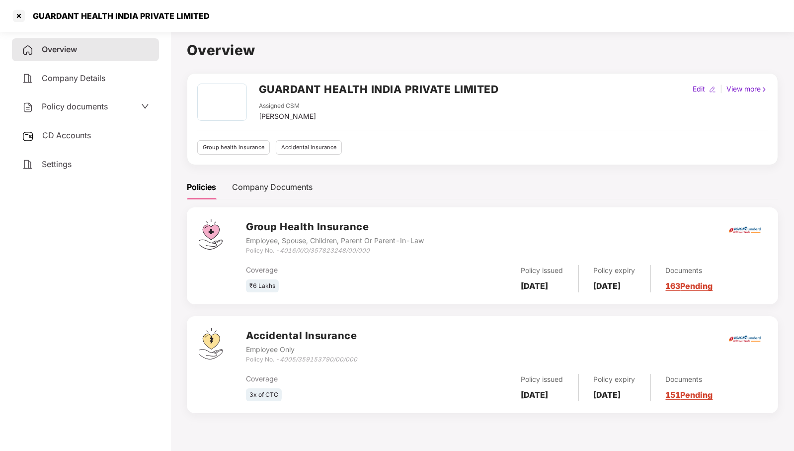
click at [105, 104] on span "Policy documents" at bounding box center [75, 106] width 66 height 10
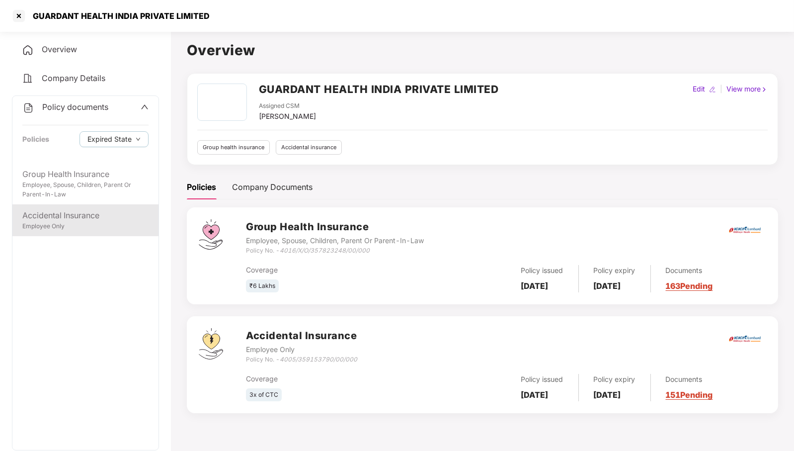
click at [73, 220] on div "Accidental Insurance" at bounding box center [85, 215] width 126 height 12
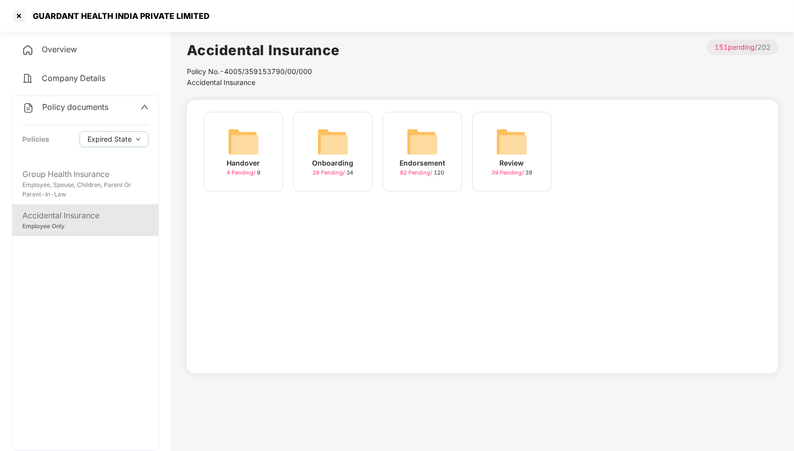
click at [459, 147] on div "Endorsement 82 Pending / 120" at bounding box center [423, 152] width 80 height 80
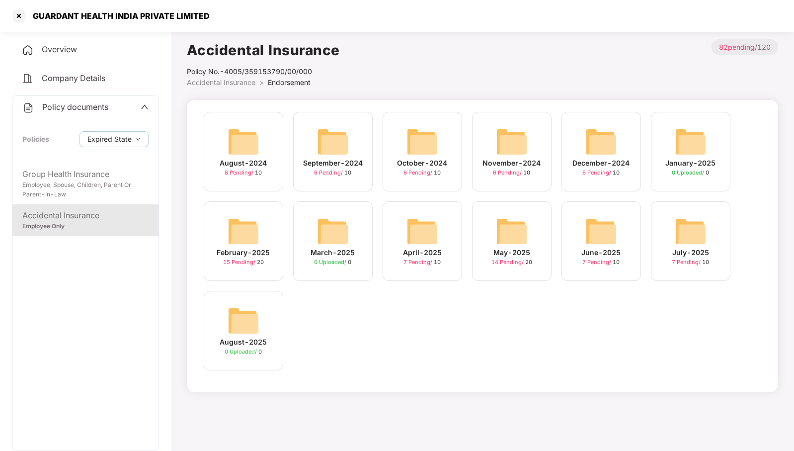
click at [698, 236] on img at bounding box center [691, 231] width 32 height 32
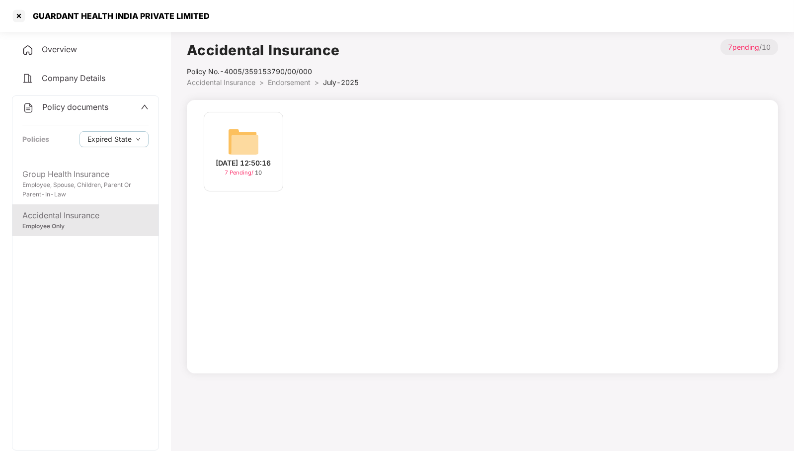
click at [243, 146] on img at bounding box center [244, 142] width 32 height 32
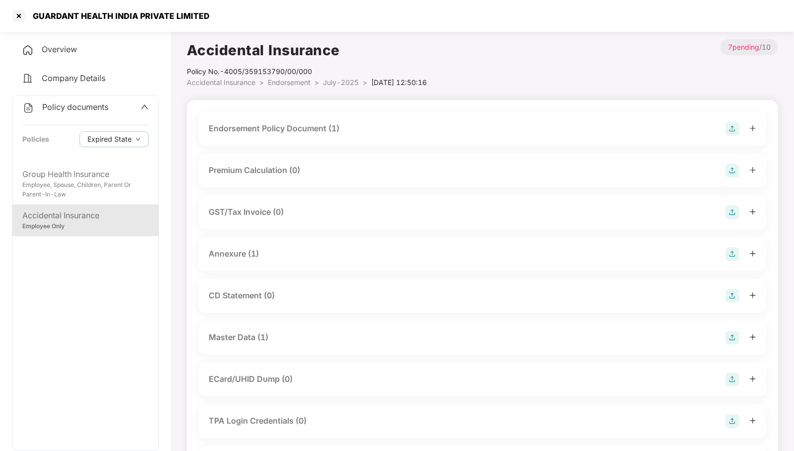
click at [369, 127] on div "Endorsement Policy Document (1)" at bounding box center [483, 129] width 548 height 14
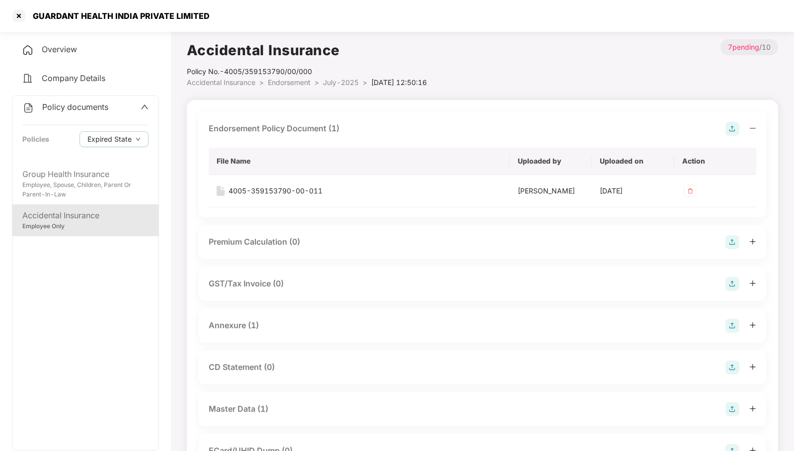
click at [340, 82] on span "July-2025" at bounding box center [341, 82] width 36 height 8
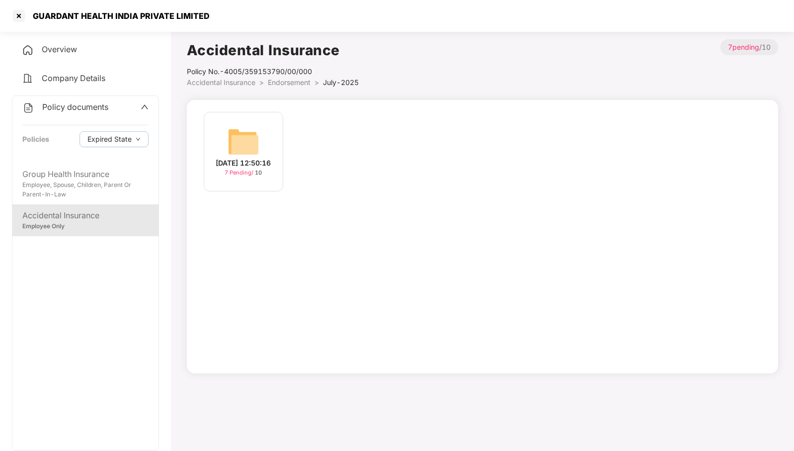
click at [293, 82] on span "Endorsement" at bounding box center [289, 82] width 43 height 8
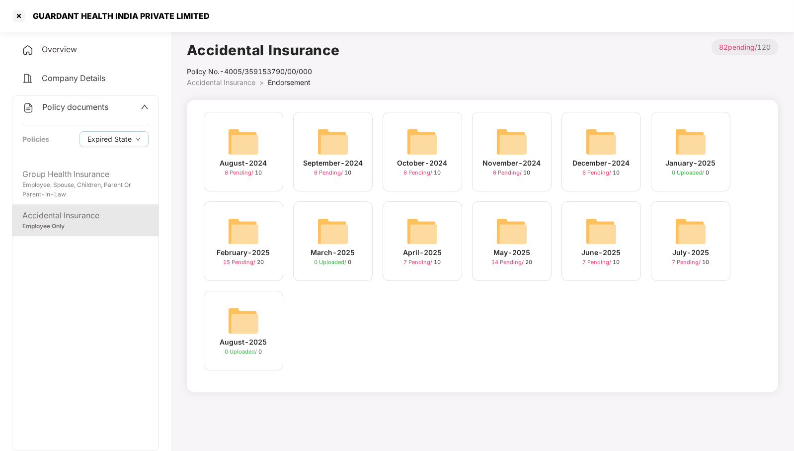
click at [609, 229] on img at bounding box center [602, 231] width 32 height 32
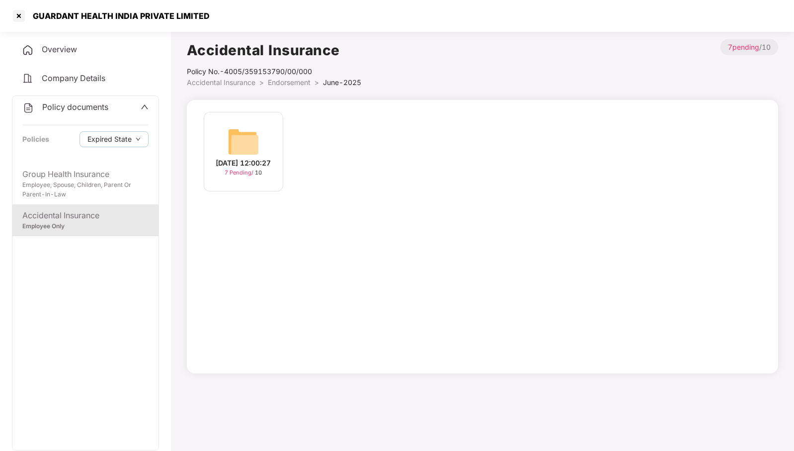
click at [250, 118] on div "[DATE] 12:00:27 7 Pending / 10" at bounding box center [244, 152] width 80 height 80
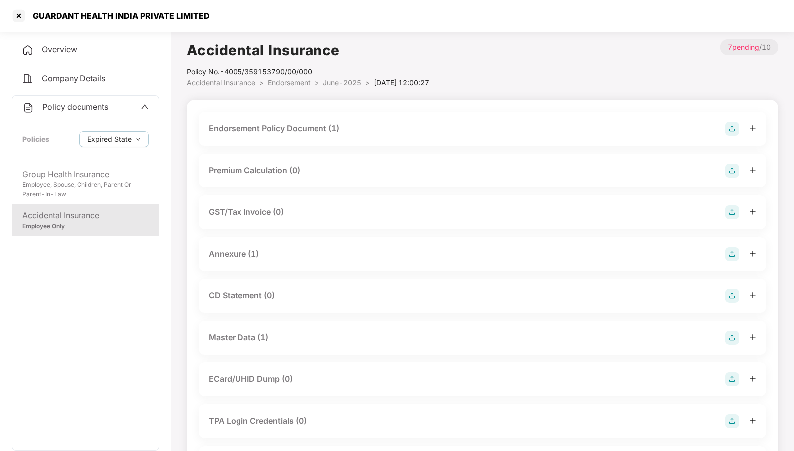
click at [348, 127] on div "Endorsement Policy Document (1)" at bounding box center [483, 129] width 548 height 14
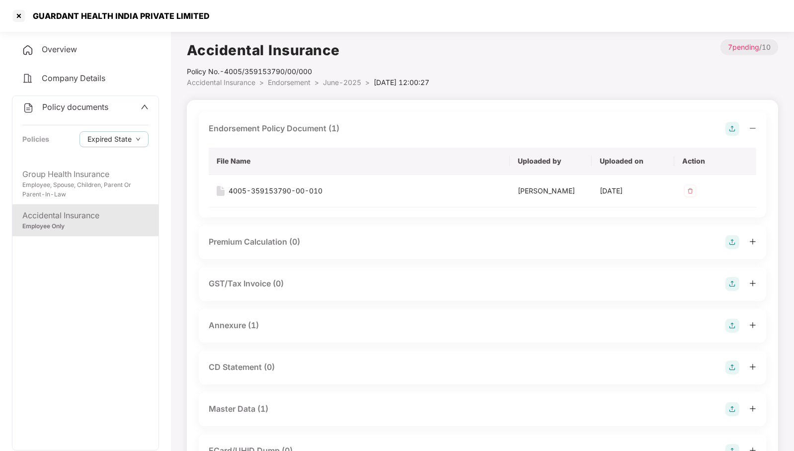
click at [297, 82] on span "Endorsement" at bounding box center [289, 82] width 43 height 8
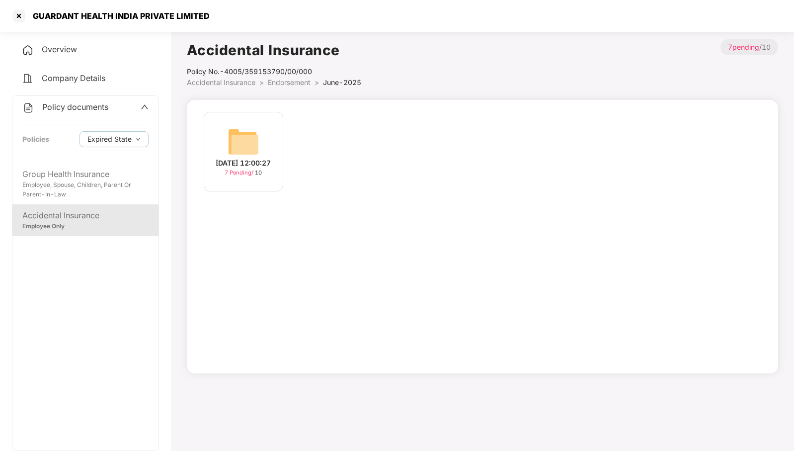
click at [297, 82] on span "Endorsement" at bounding box center [289, 82] width 43 height 8
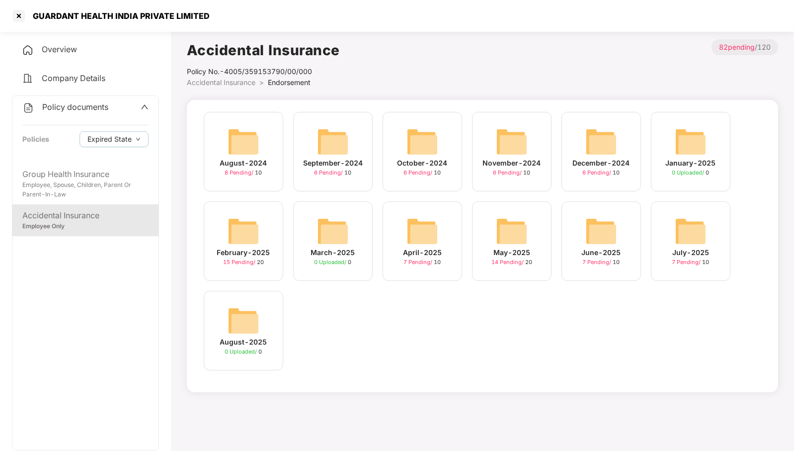
click at [601, 232] on img at bounding box center [602, 231] width 32 height 32
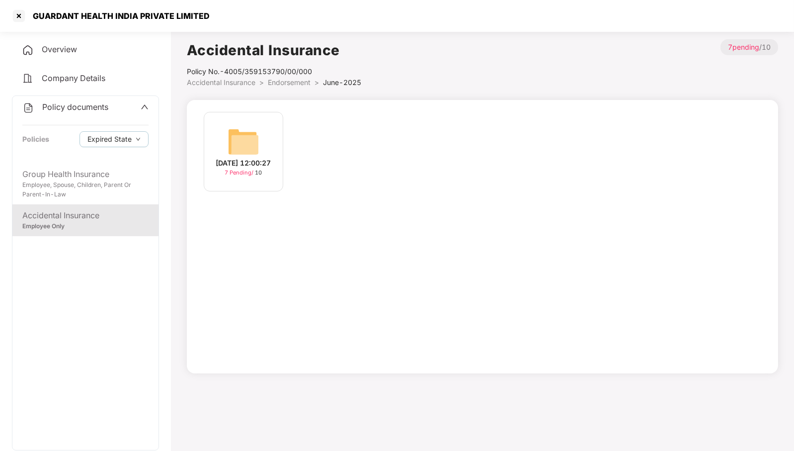
click at [248, 136] on img at bounding box center [244, 142] width 32 height 32
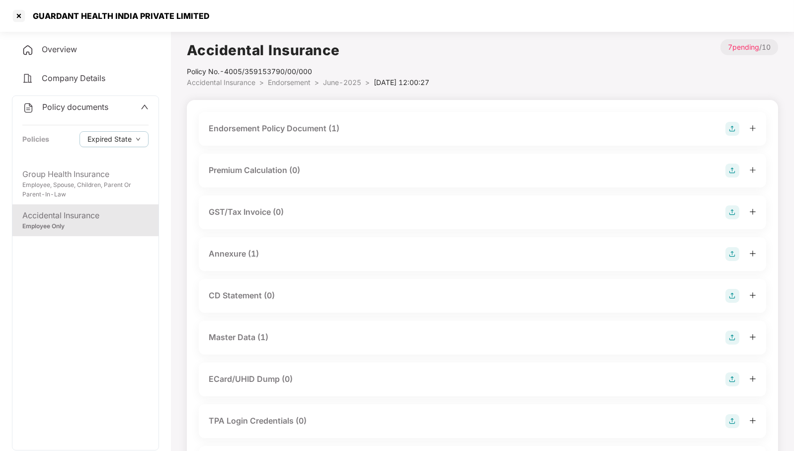
click at [345, 126] on div "Endorsement Policy Document (1)" at bounding box center [483, 129] width 548 height 14
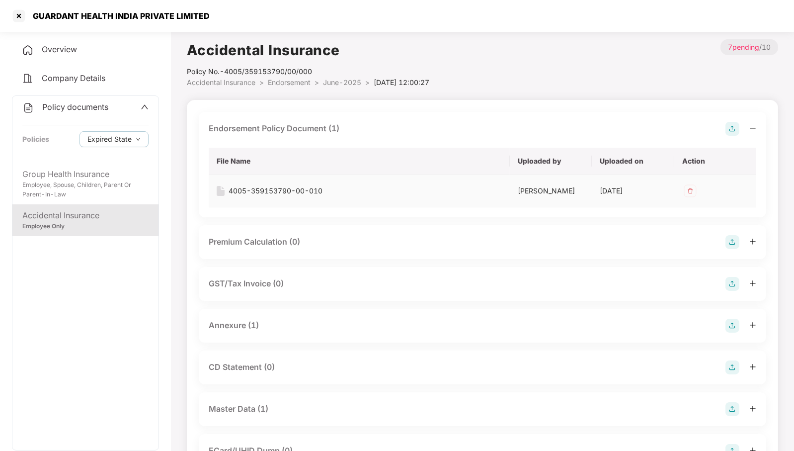
click at [315, 187] on div "4005-359153790-00-010" at bounding box center [276, 190] width 94 height 11
click at [341, 81] on span "June-2025" at bounding box center [342, 82] width 38 height 8
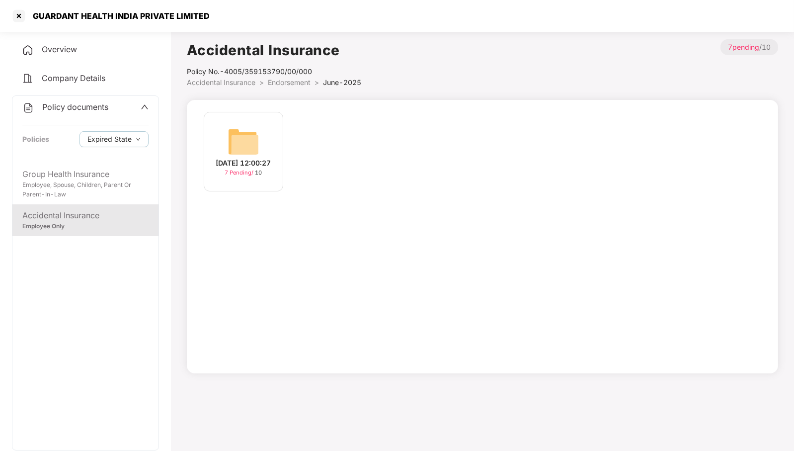
click at [303, 83] on span "Endorsement" at bounding box center [289, 82] width 43 height 8
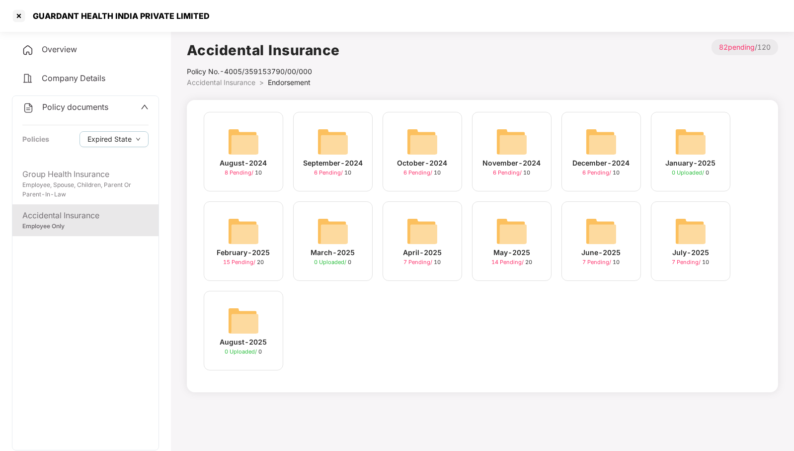
click at [519, 225] on img at bounding box center [512, 231] width 32 height 32
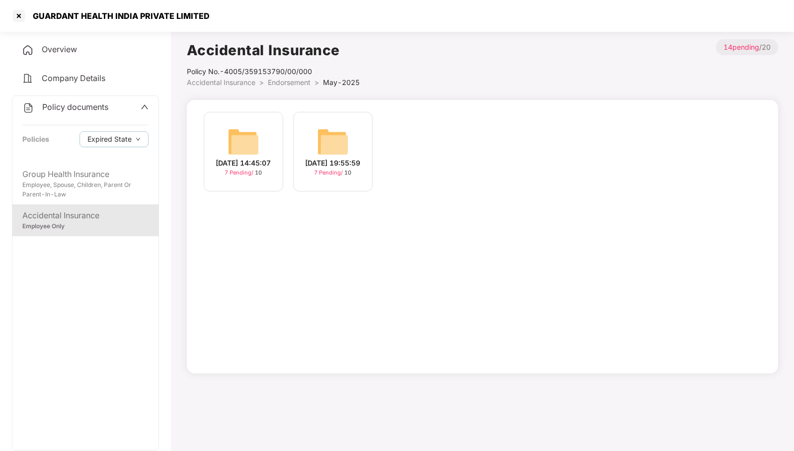
click at [339, 139] on img at bounding box center [333, 142] width 32 height 32
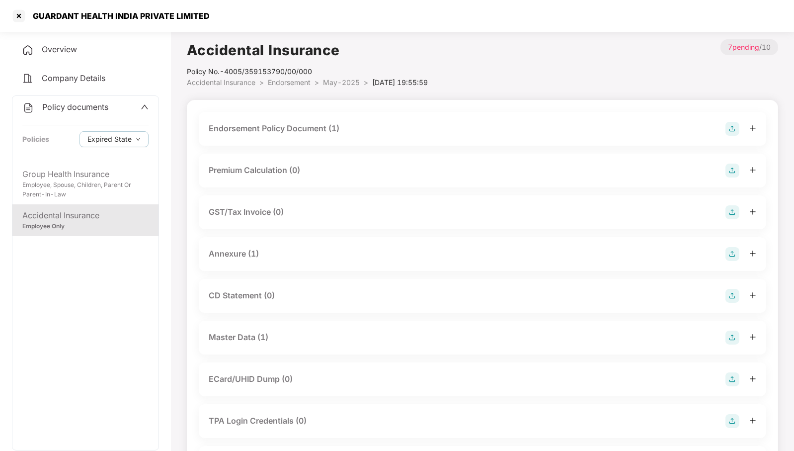
click at [350, 132] on div "Endorsement Policy Document (1)" at bounding box center [483, 129] width 548 height 14
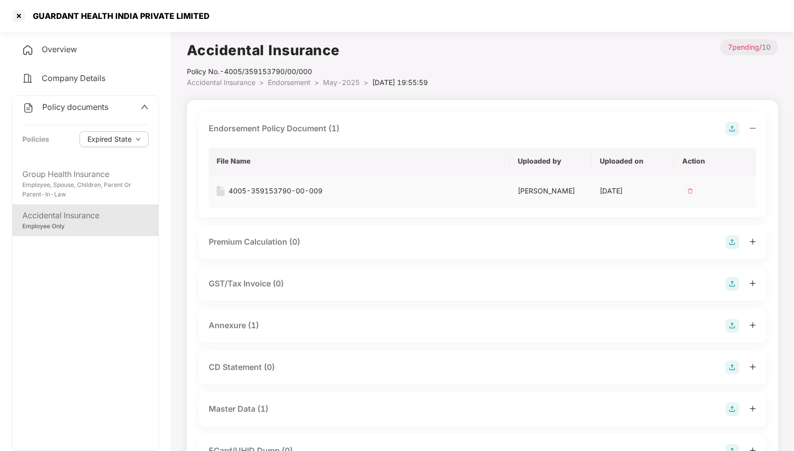
click at [280, 189] on div "4005-359153790-00-009" at bounding box center [276, 190] width 94 height 11
click at [76, 102] on span "Policy documents" at bounding box center [75, 107] width 66 height 10
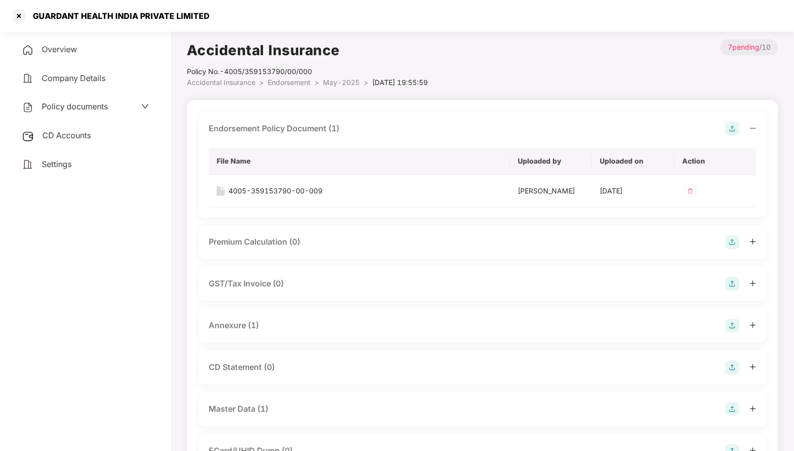
click at [80, 134] on span "CD Accounts" at bounding box center [66, 135] width 49 height 10
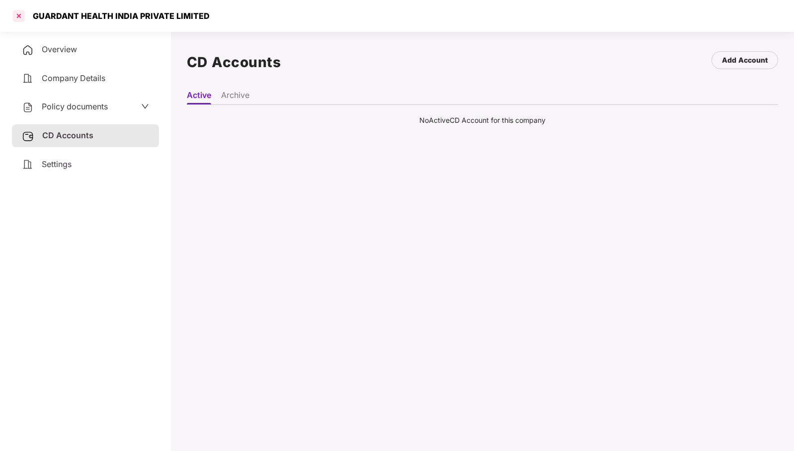
click at [22, 13] on div at bounding box center [19, 16] width 16 height 16
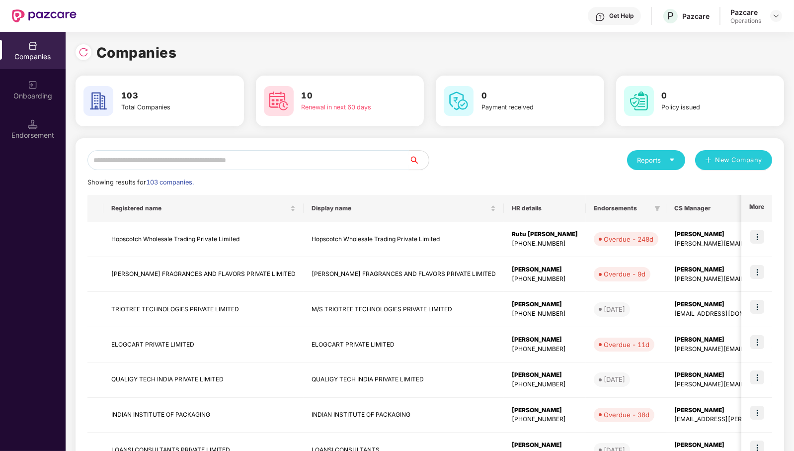
click at [288, 160] on input "text" at bounding box center [248, 160] width 322 height 20
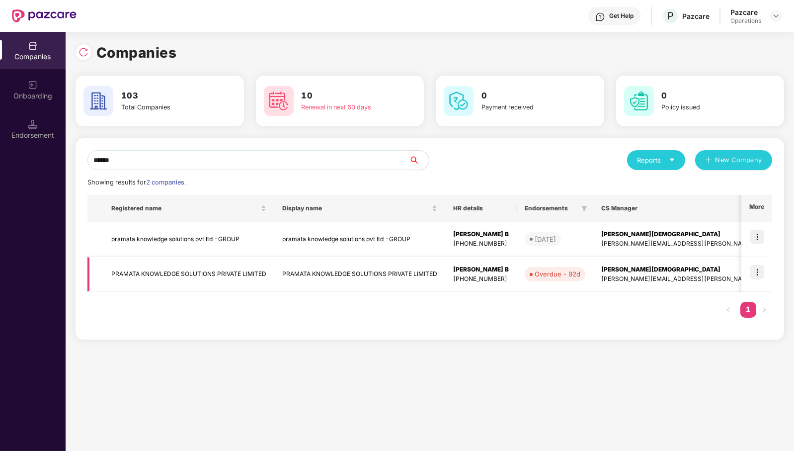
type input "******"
click at [760, 269] on img at bounding box center [758, 272] width 14 height 14
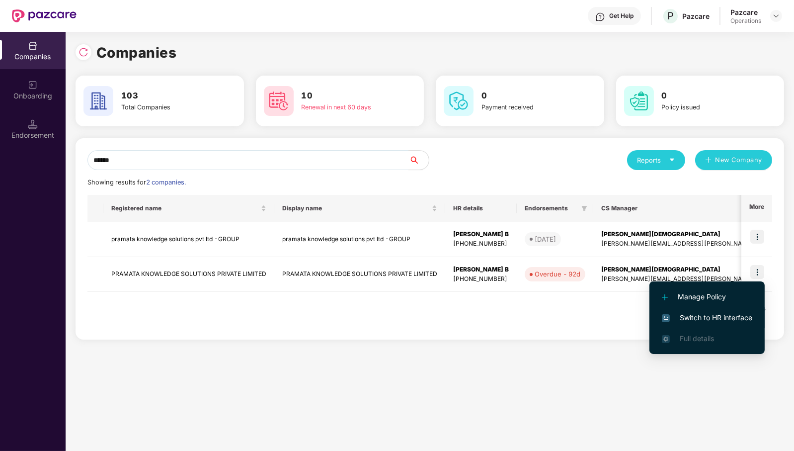
click at [726, 315] on span "Switch to HR interface" at bounding box center [707, 317] width 90 height 11
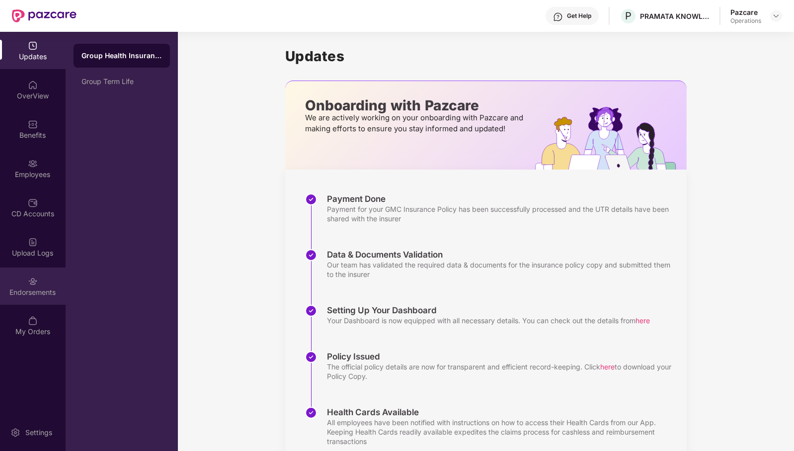
click at [33, 288] on div "Endorsements" at bounding box center [33, 292] width 66 height 10
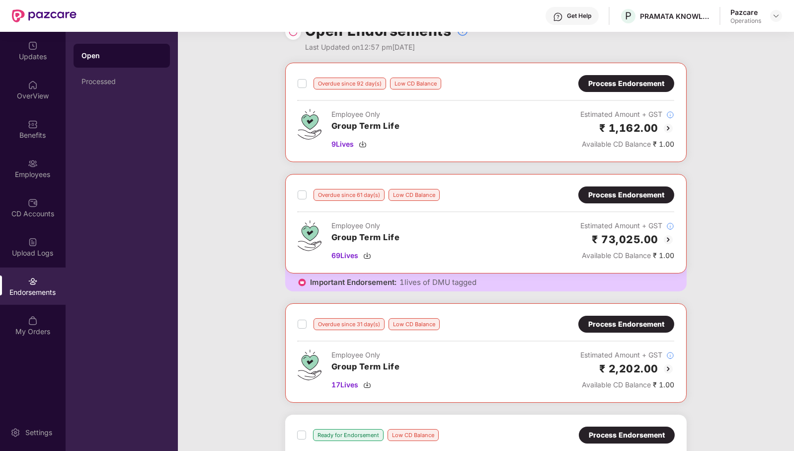
scroll to position [25, 0]
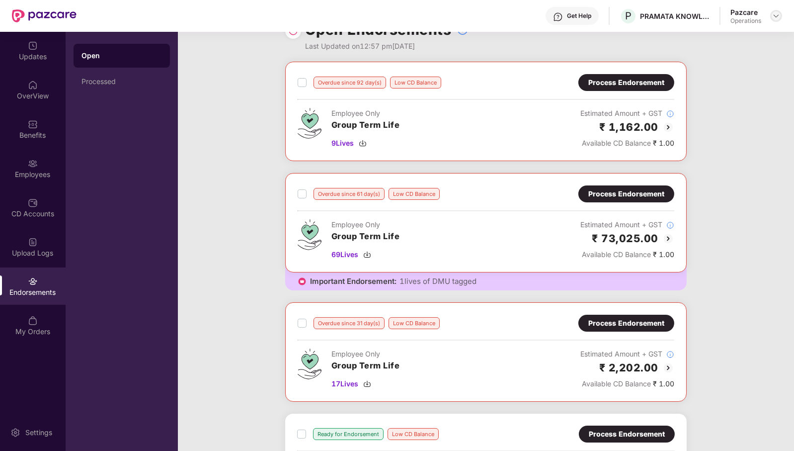
click at [779, 15] on img at bounding box center [776, 16] width 8 height 8
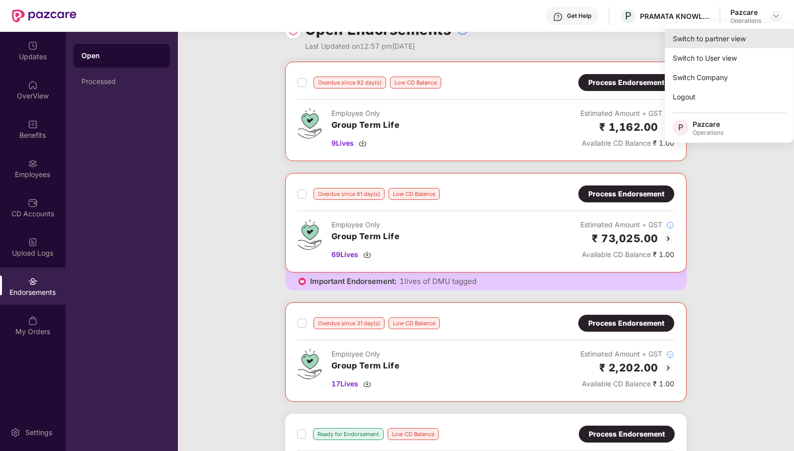
click at [764, 34] on div "Switch to partner view" at bounding box center [729, 38] width 129 height 19
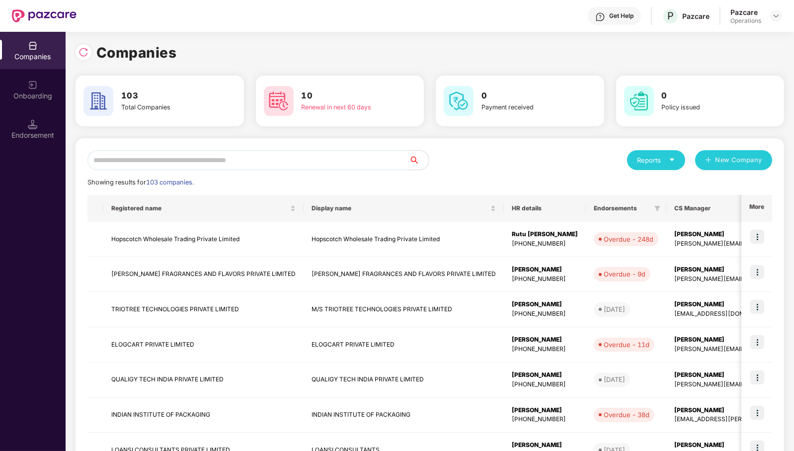
click at [352, 153] on input "text" at bounding box center [248, 160] width 322 height 20
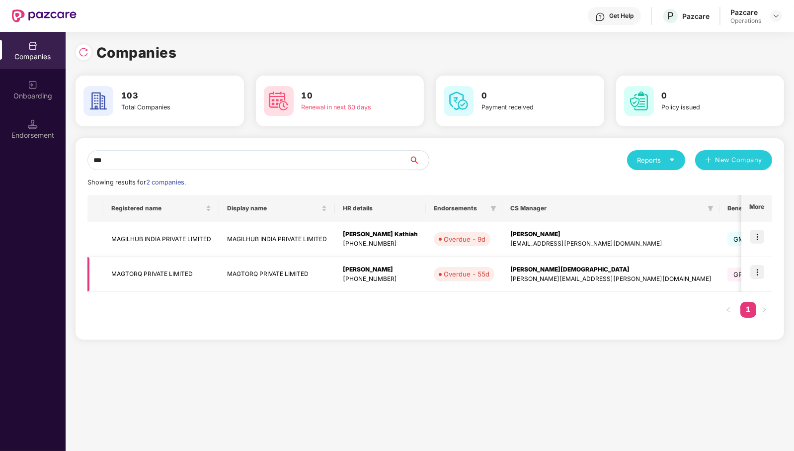
type input "***"
click at [761, 270] on img at bounding box center [758, 272] width 14 height 14
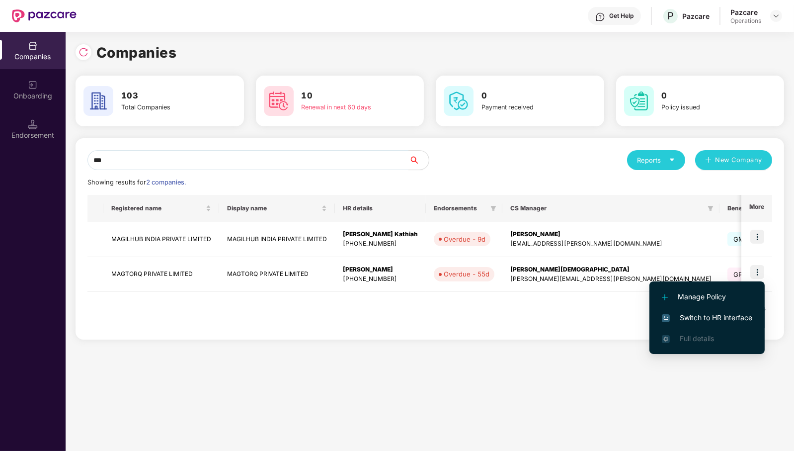
click at [741, 315] on span "Switch to HR interface" at bounding box center [707, 317] width 90 height 11
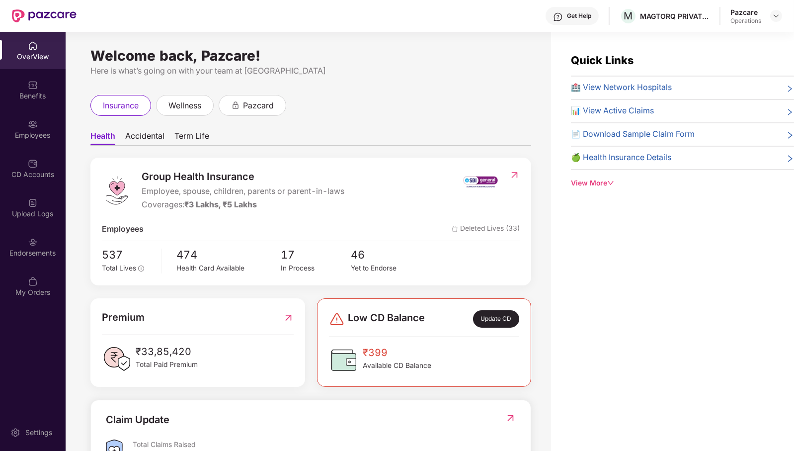
click at [50, 244] on div "Endorsements" at bounding box center [33, 246] width 66 height 37
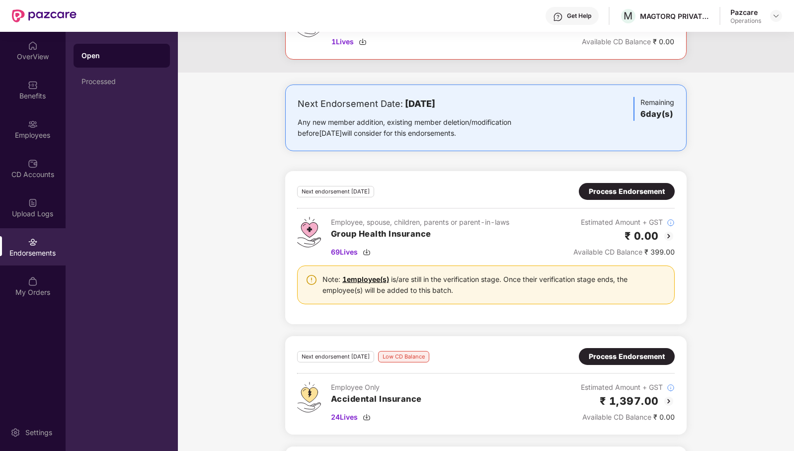
scroll to position [342, 0]
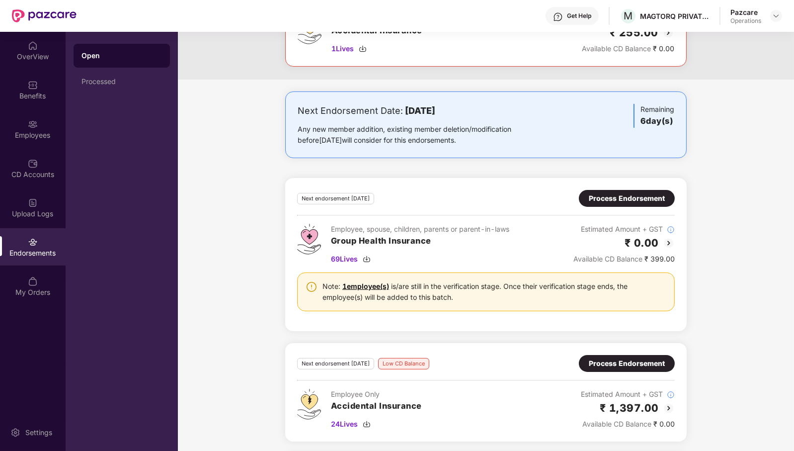
click at [663, 193] on div "Process Endorsement" at bounding box center [627, 198] width 76 height 11
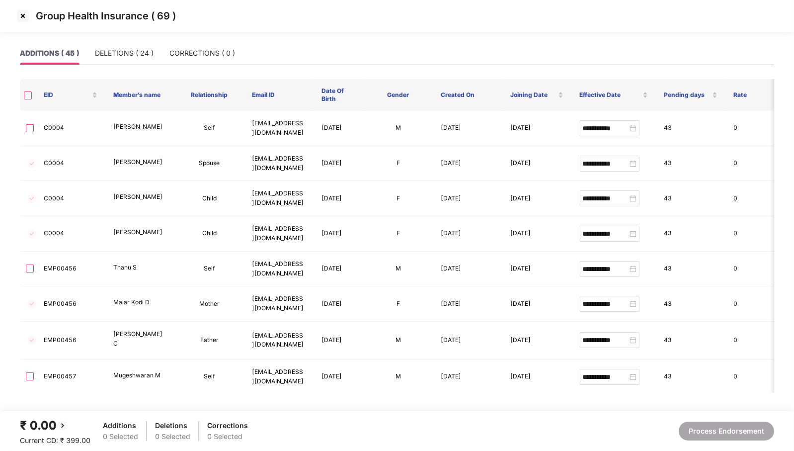
click at [21, 12] on img at bounding box center [23, 16] width 16 height 16
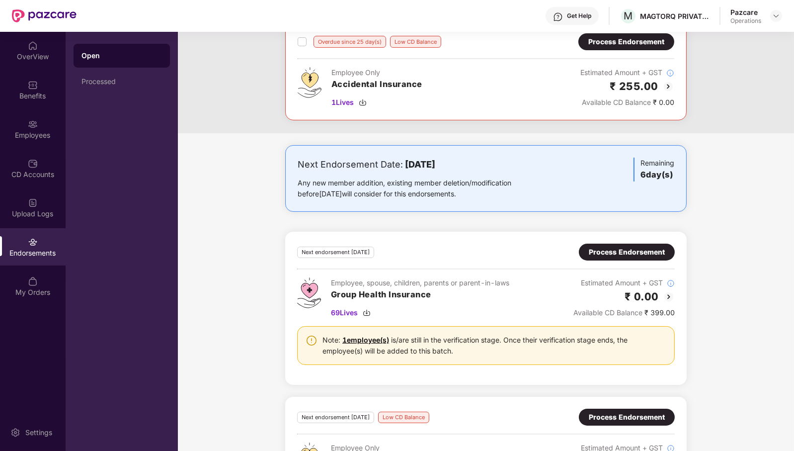
scroll to position [289, 0]
click at [619, 252] on div "Process Endorsement" at bounding box center [627, 251] width 76 height 11
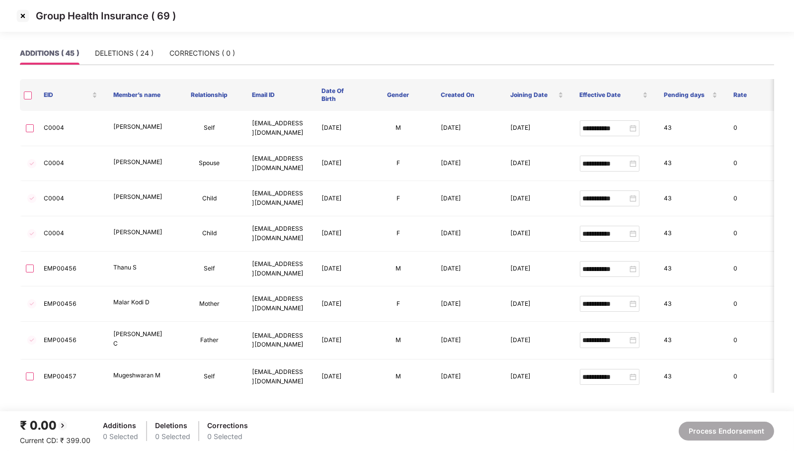
click at [23, 15] on img at bounding box center [23, 16] width 16 height 16
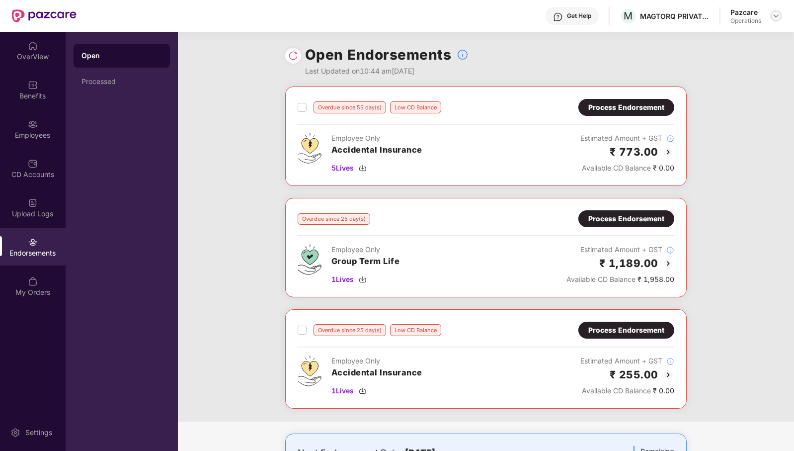
click at [781, 15] on div at bounding box center [776, 16] width 12 height 12
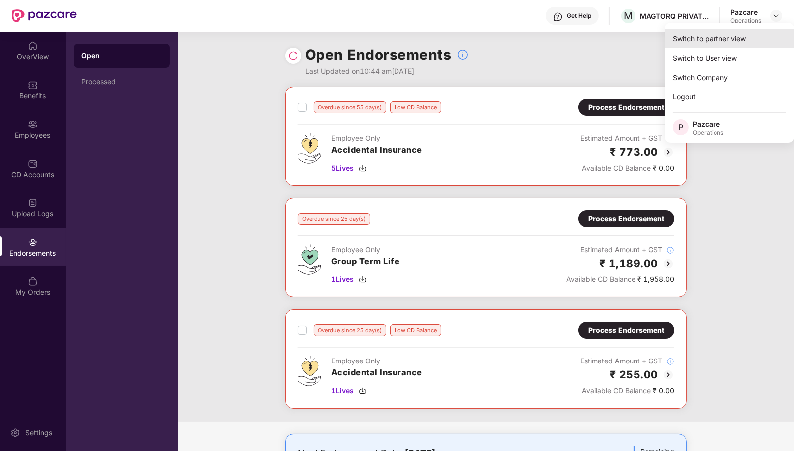
click at [767, 34] on div "Switch to partner view" at bounding box center [729, 38] width 129 height 19
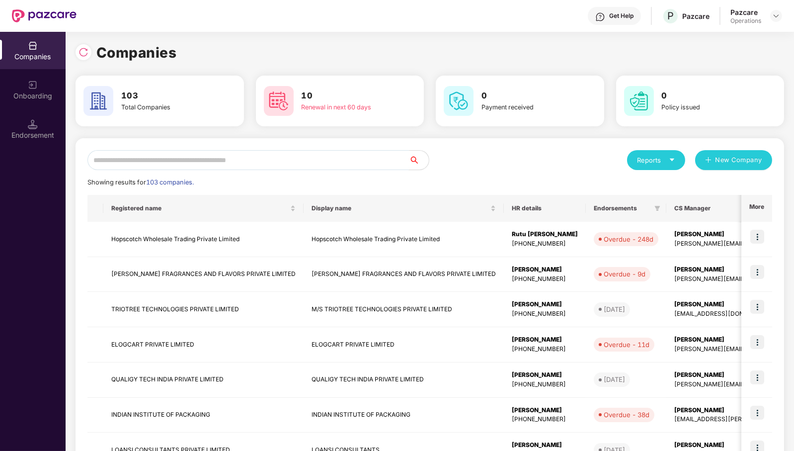
click at [359, 156] on input "text" at bounding box center [248, 160] width 322 height 20
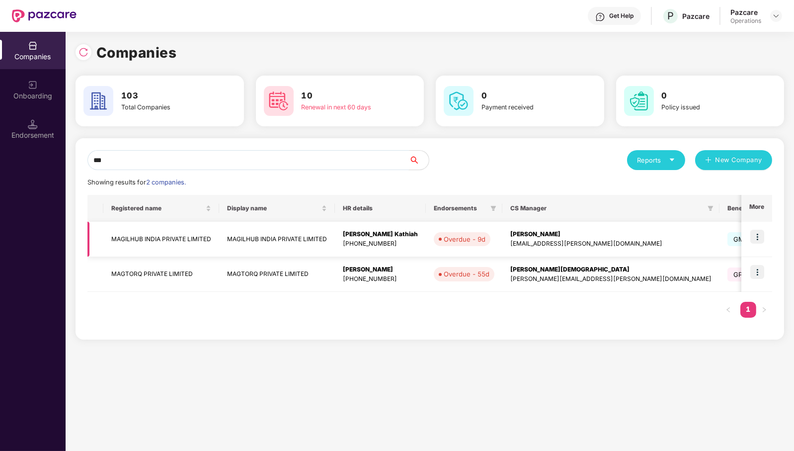
type input "***"
click at [164, 239] on td "MAGILHUB INDIA PRIVATE LIMITED" at bounding box center [161, 239] width 116 height 35
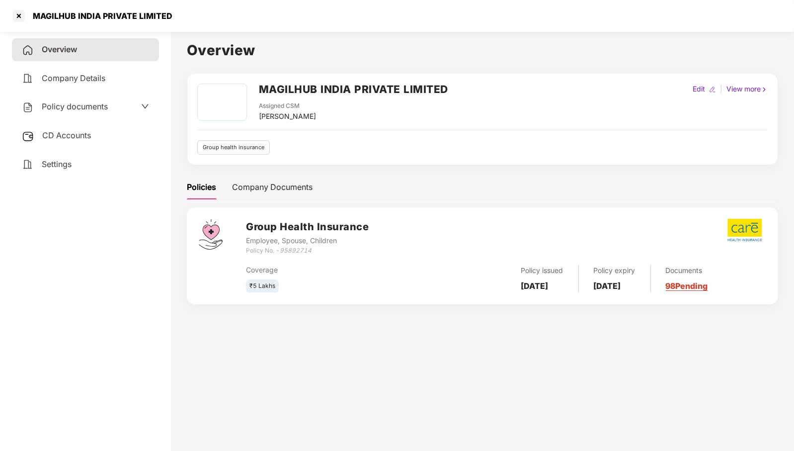
click at [64, 103] on span "Policy documents" at bounding box center [75, 106] width 66 height 10
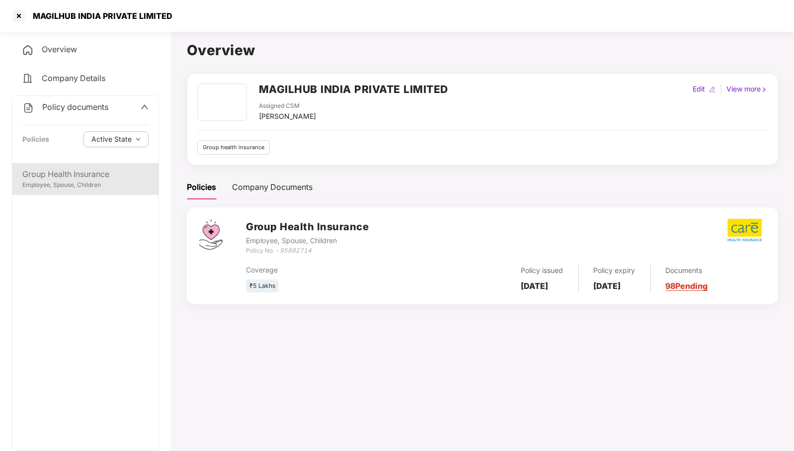
click at [106, 188] on div "Employee, Spouse, Children" at bounding box center [85, 184] width 126 height 9
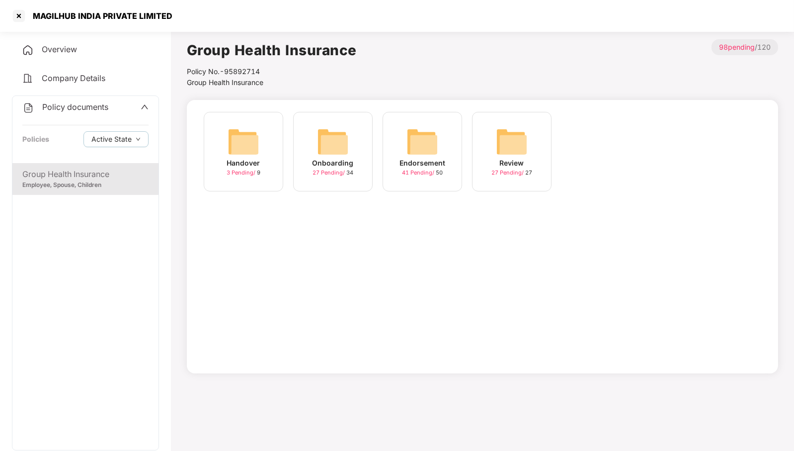
click at [426, 141] on img at bounding box center [423, 142] width 32 height 32
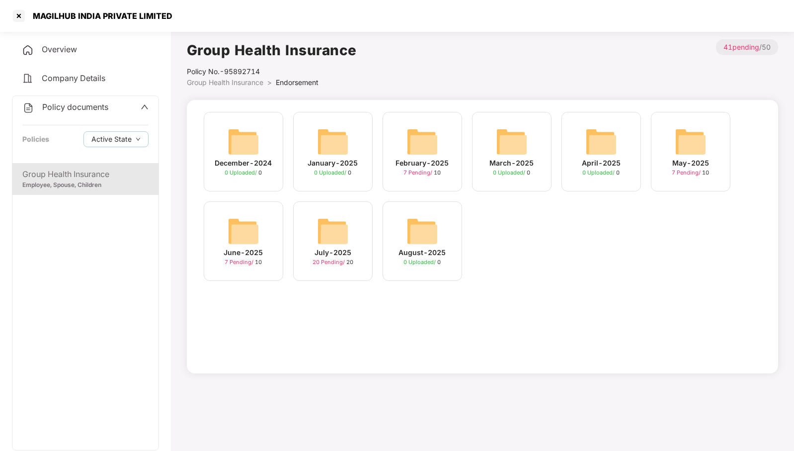
click at [343, 228] on img at bounding box center [333, 231] width 32 height 32
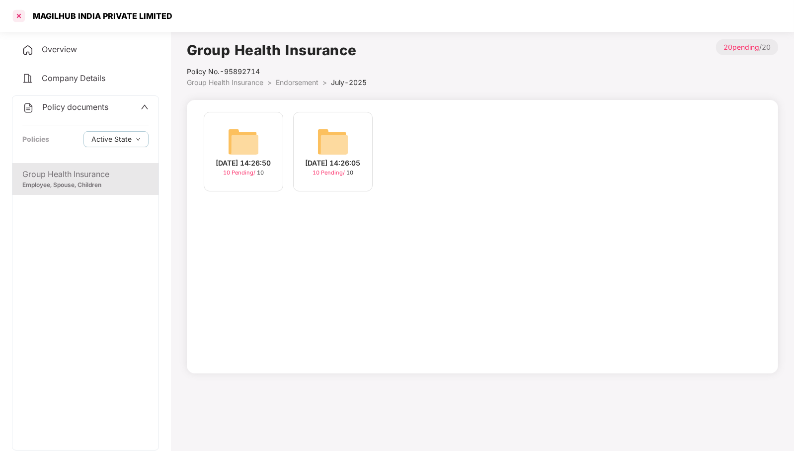
click at [17, 15] on div at bounding box center [19, 16] width 16 height 16
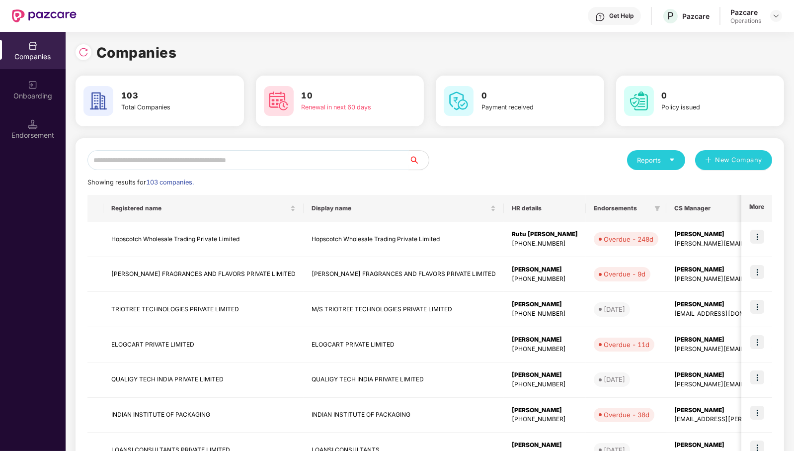
click at [230, 156] on input "text" at bounding box center [248, 160] width 322 height 20
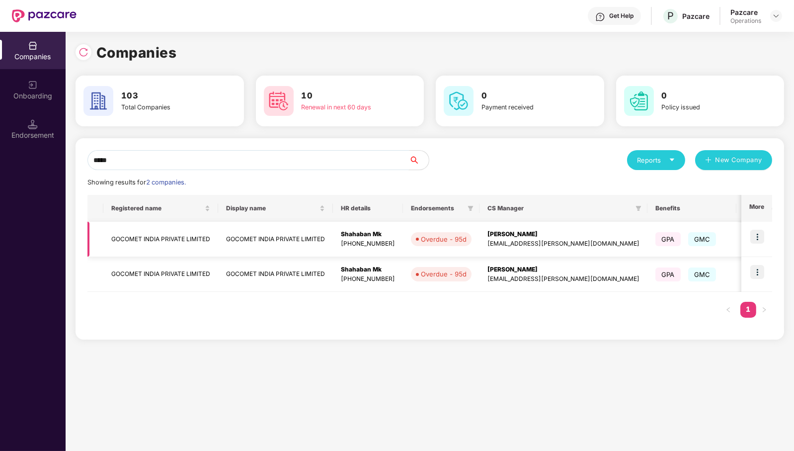
type input "*****"
click at [171, 239] on td "GOCOMET INDIA PRIVATE LIMITED" at bounding box center [160, 239] width 115 height 35
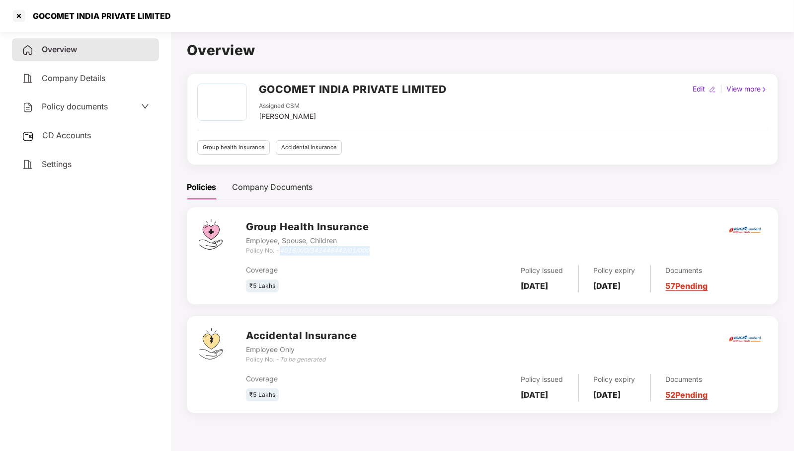
drag, startPoint x: 281, startPoint y: 251, endPoint x: 374, endPoint y: 248, distance: 93.0
click at [374, 248] on div "Group Health Insurance Employee, Spouse, Children Policy No. - 4016/X/O/3424464…" at bounding box center [506, 237] width 520 height 36
copy icon "4016/X/O/342446442/01/000"
click at [20, 16] on div at bounding box center [19, 16] width 16 height 16
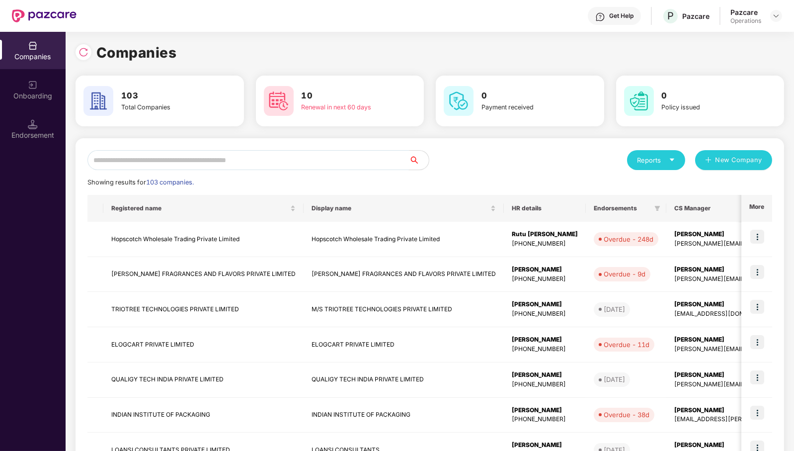
click at [362, 163] on input "text" at bounding box center [248, 160] width 322 height 20
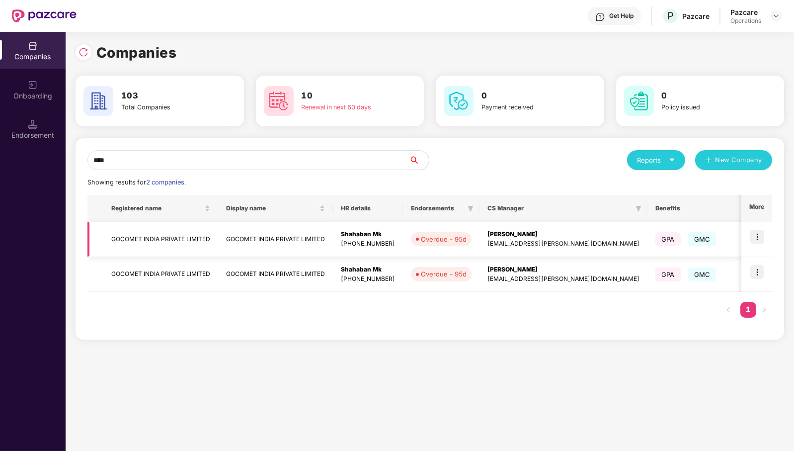
type input "****"
click at [759, 235] on img at bounding box center [758, 237] width 14 height 14
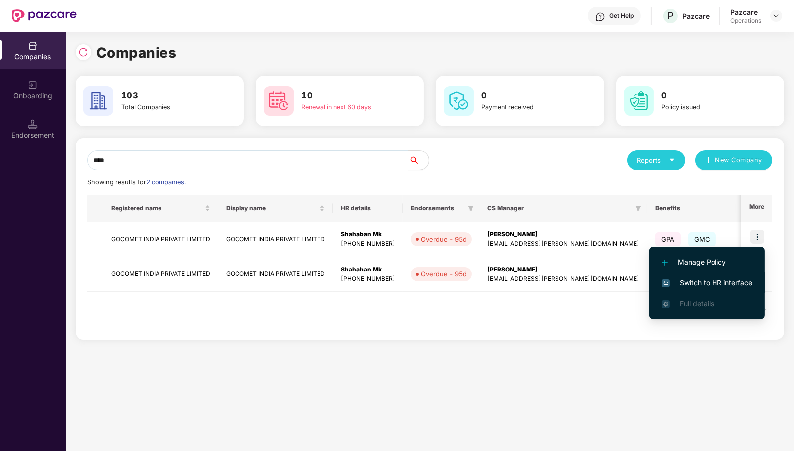
click at [710, 283] on span "Switch to HR interface" at bounding box center [707, 282] width 90 height 11
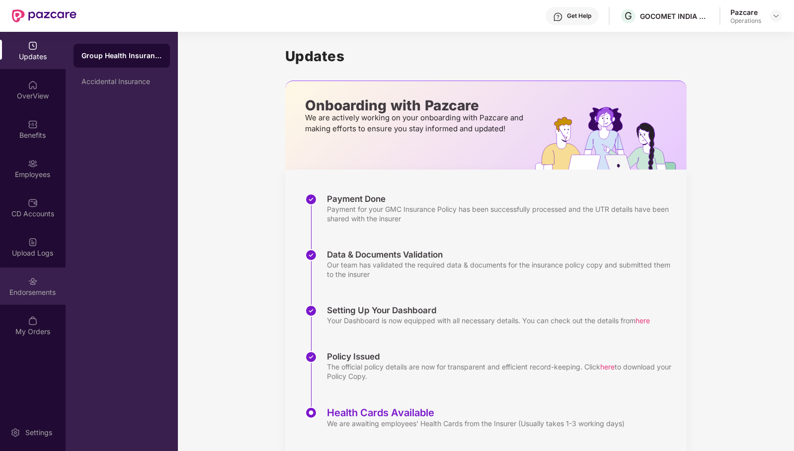
click at [22, 291] on div "Endorsements" at bounding box center [33, 292] width 66 height 10
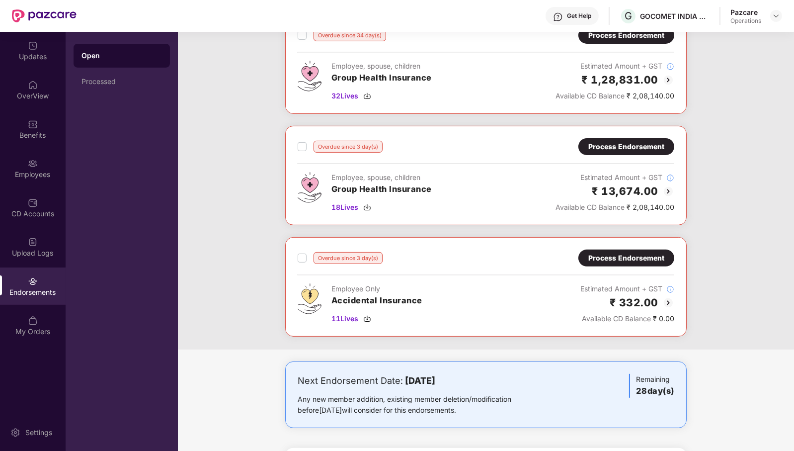
scroll to position [624, 0]
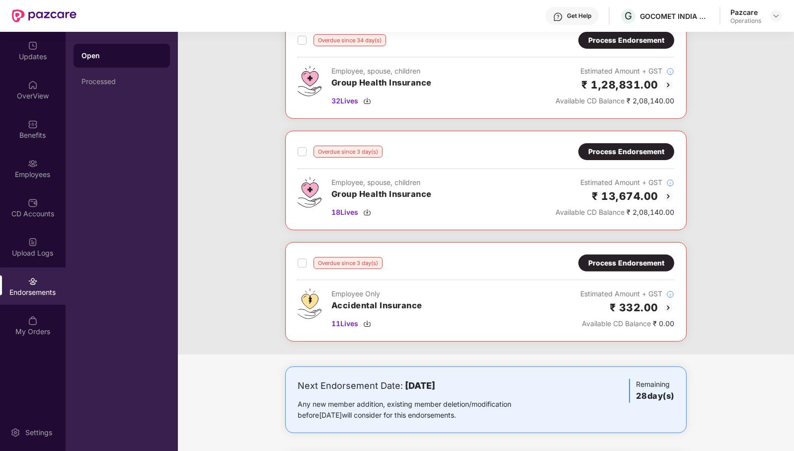
click at [661, 146] on div "Process Endorsement" at bounding box center [627, 151] width 76 height 11
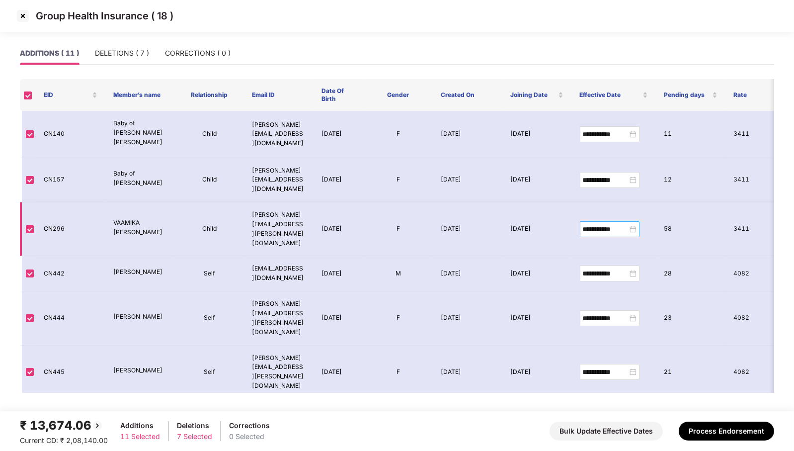
click at [635, 224] on div "**********" at bounding box center [610, 229] width 54 height 11
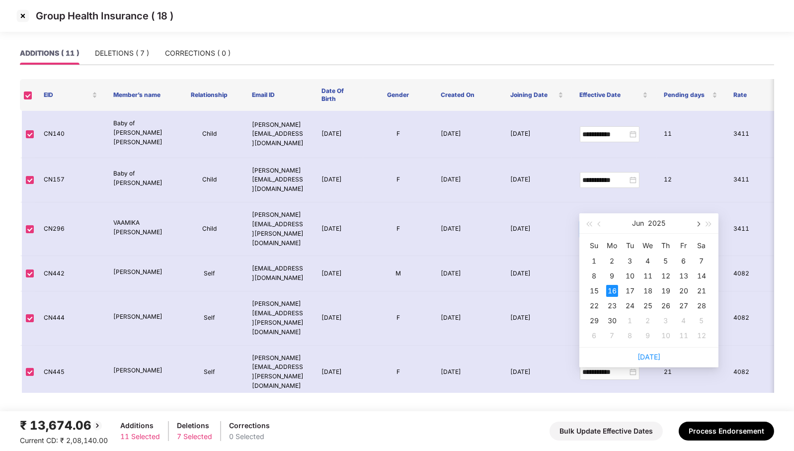
click at [698, 223] on span "button" at bounding box center [697, 224] width 5 height 5
click at [603, 226] on button "button" at bounding box center [600, 223] width 11 height 20
type input "**********"
click at [597, 320] on div "29" at bounding box center [595, 321] width 12 height 12
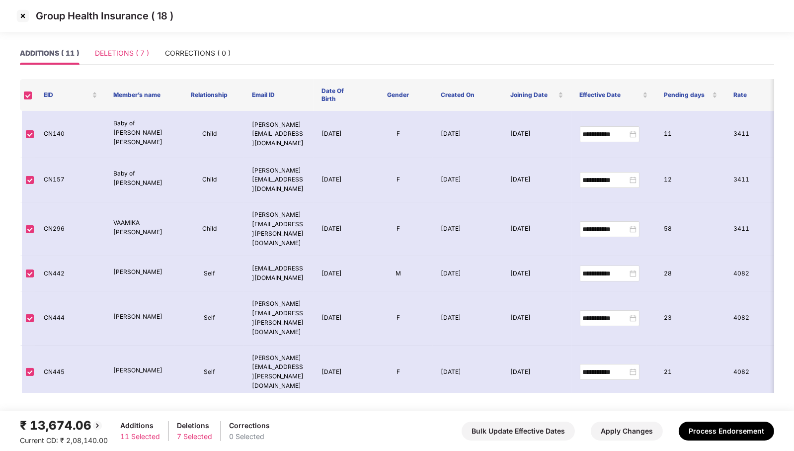
click at [127, 46] on div "DELETIONS ( 7 )" at bounding box center [122, 53] width 54 height 23
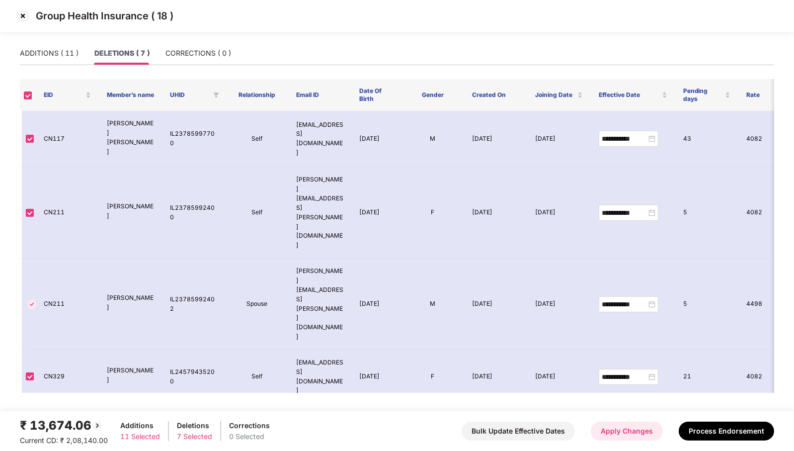
click at [633, 439] on button "Apply Changes" at bounding box center [627, 431] width 72 height 19
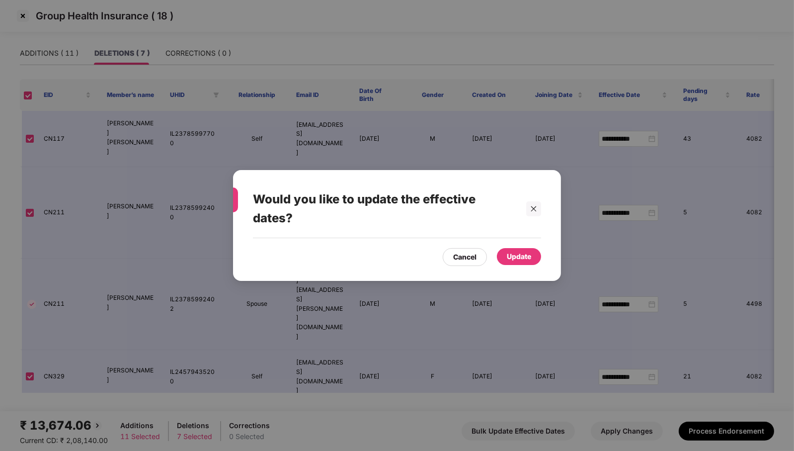
click at [530, 256] on div "Update" at bounding box center [519, 256] width 24 height 11
